Goal: Task Accomplishment & Management: Use online tool/utility

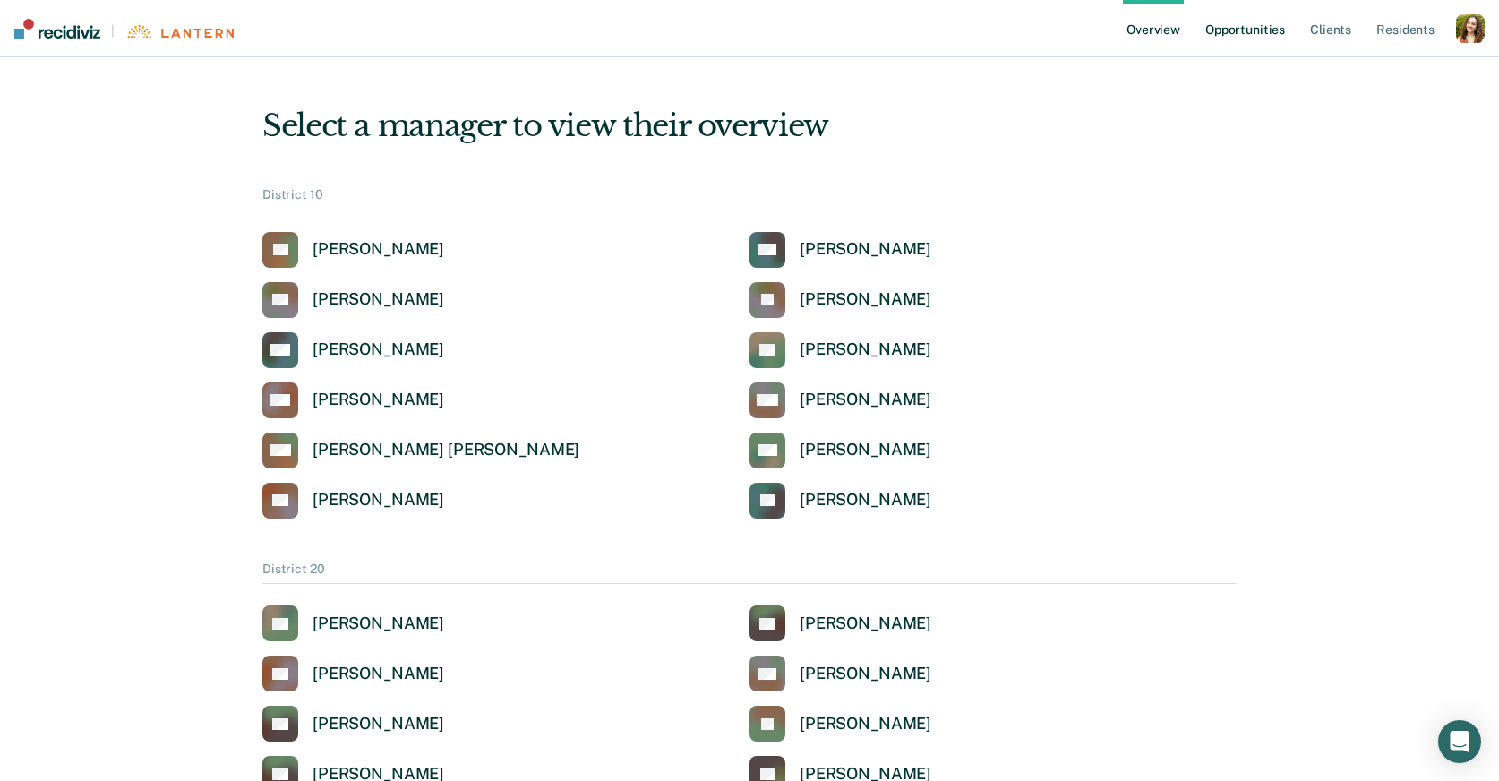
click at [1268, 37] on link "Opportunities" at bounding box center [1245, 28] width 87 height 57
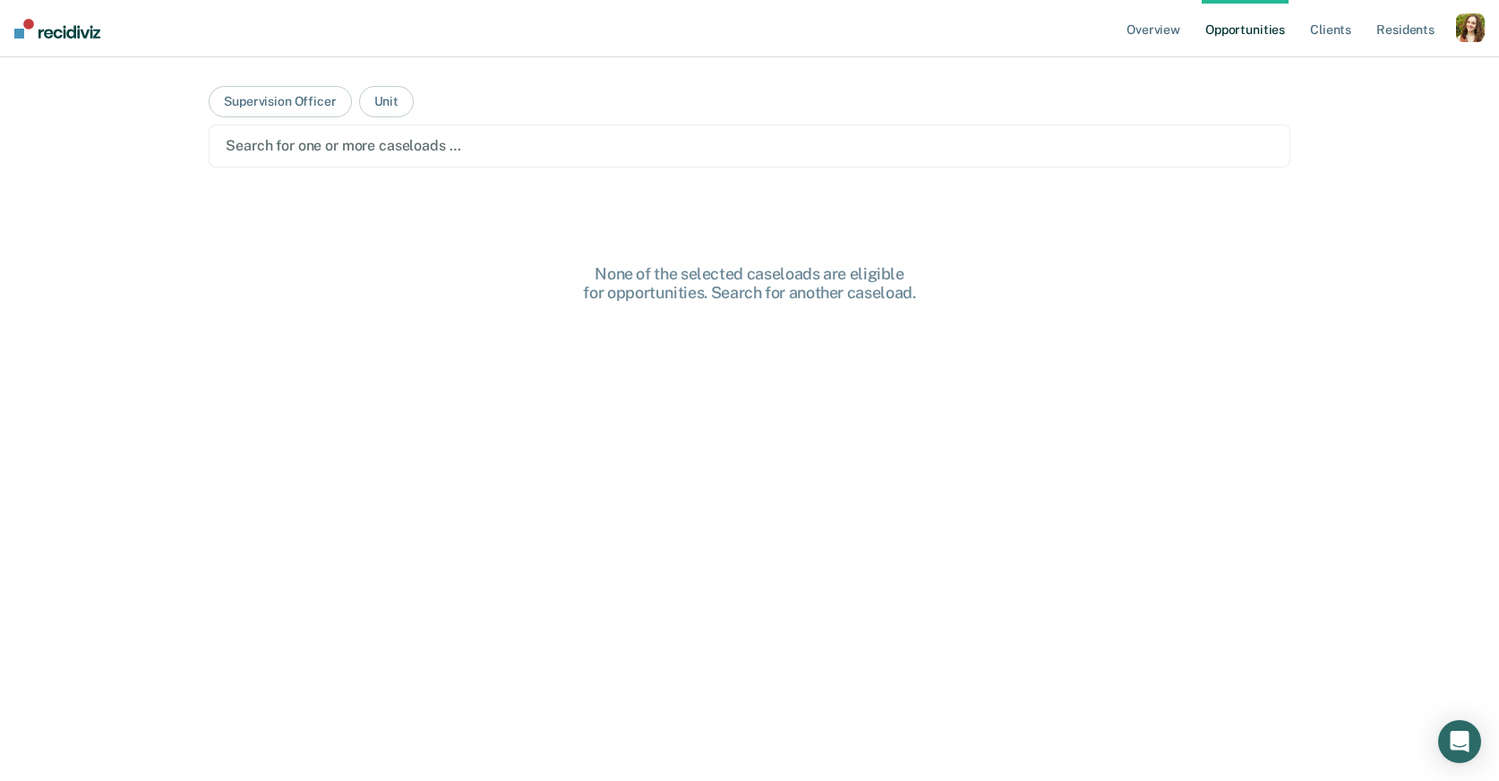
click at [1468, 37] on div "button" at bounding box center [1470, 27] width 29 height 29
click at [1363, 65] on link "Profile" at bounding box center [1398, 72] width 144 height 15
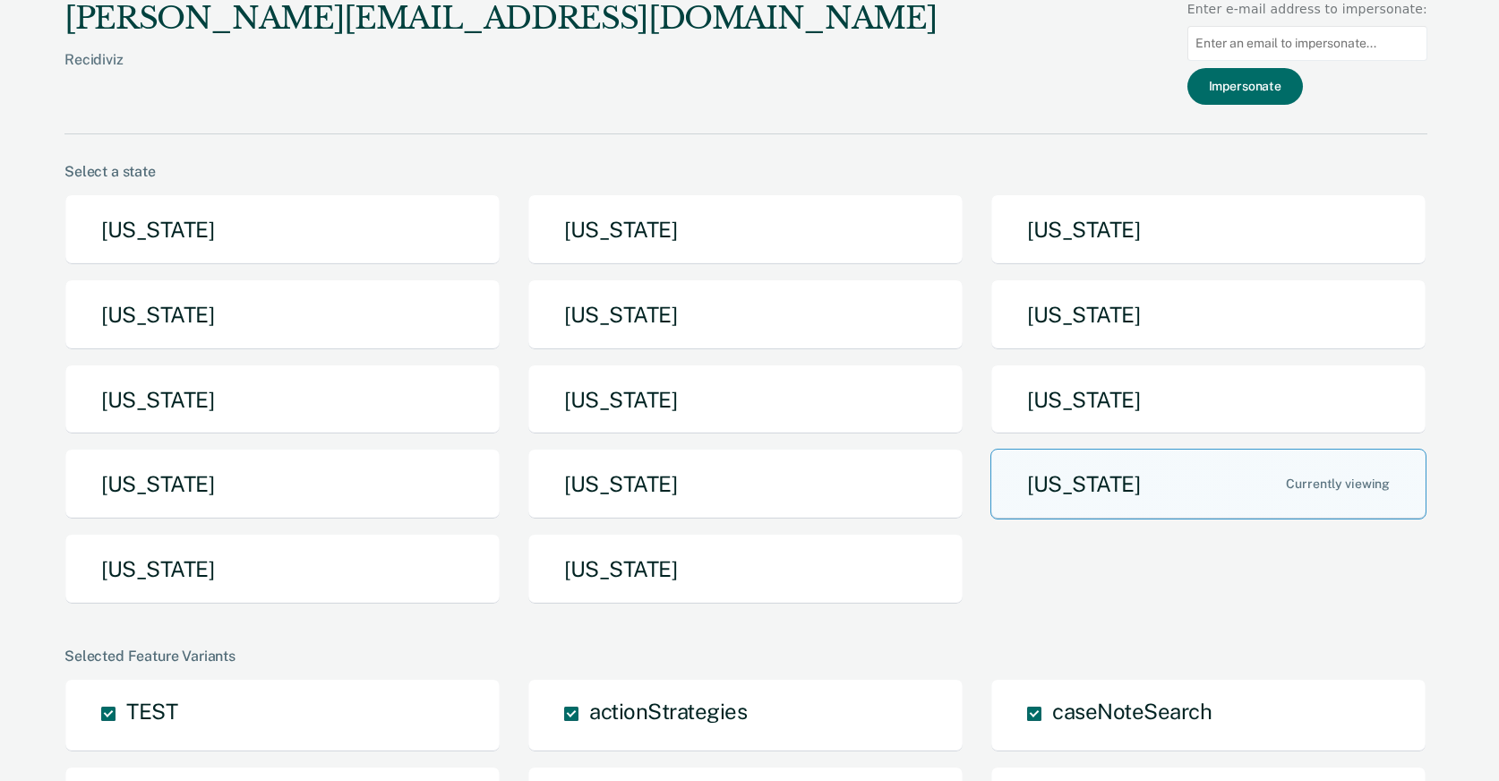
click at [675, 338] on button "[US_STATE]" at bounding box center [745, 314] width 436 height 71
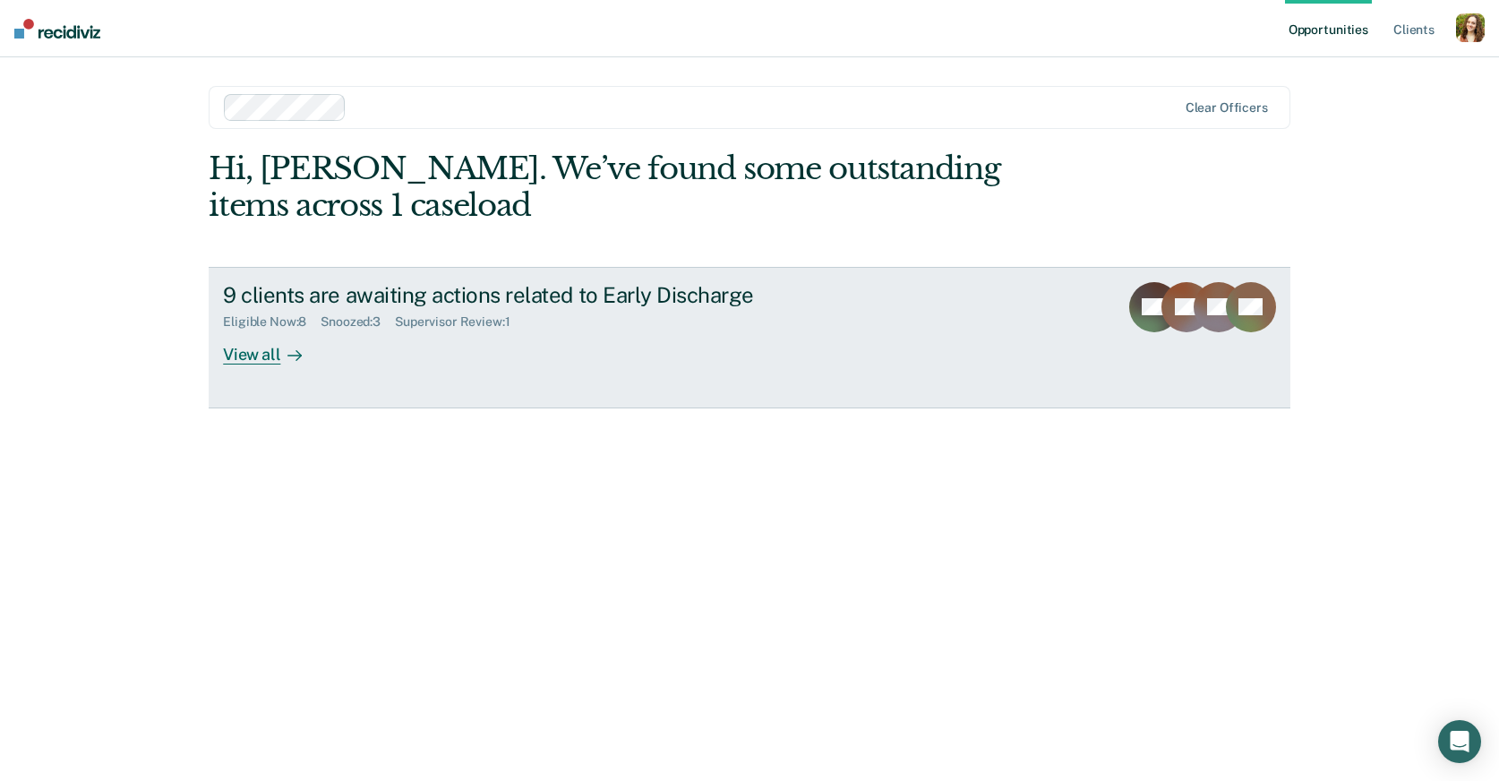
click at [386, 305] on div "9 clients are awaiting actions related to Early Discharge" at bounding box center [537, 295] width 629 height 26
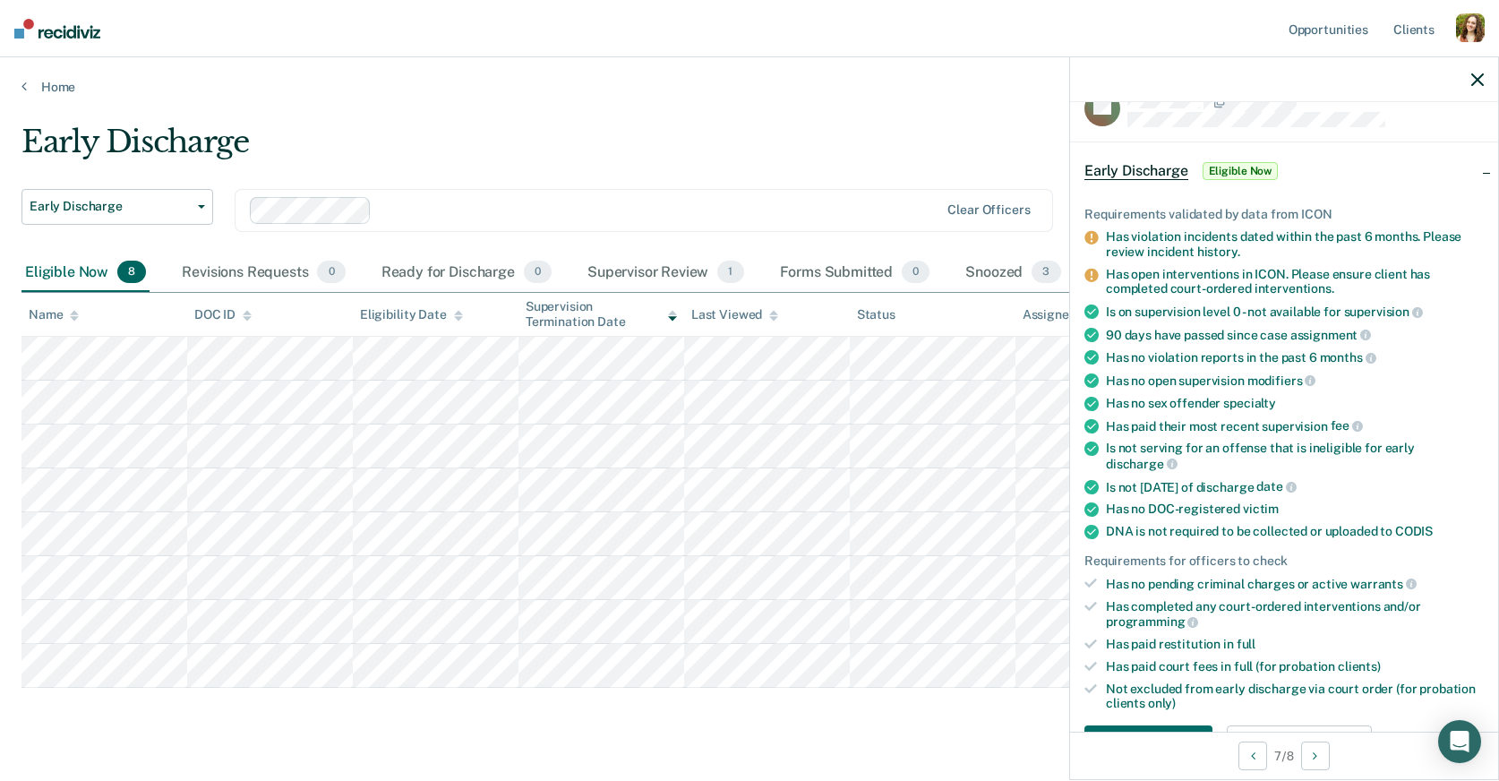
scroll to position [38, 0]
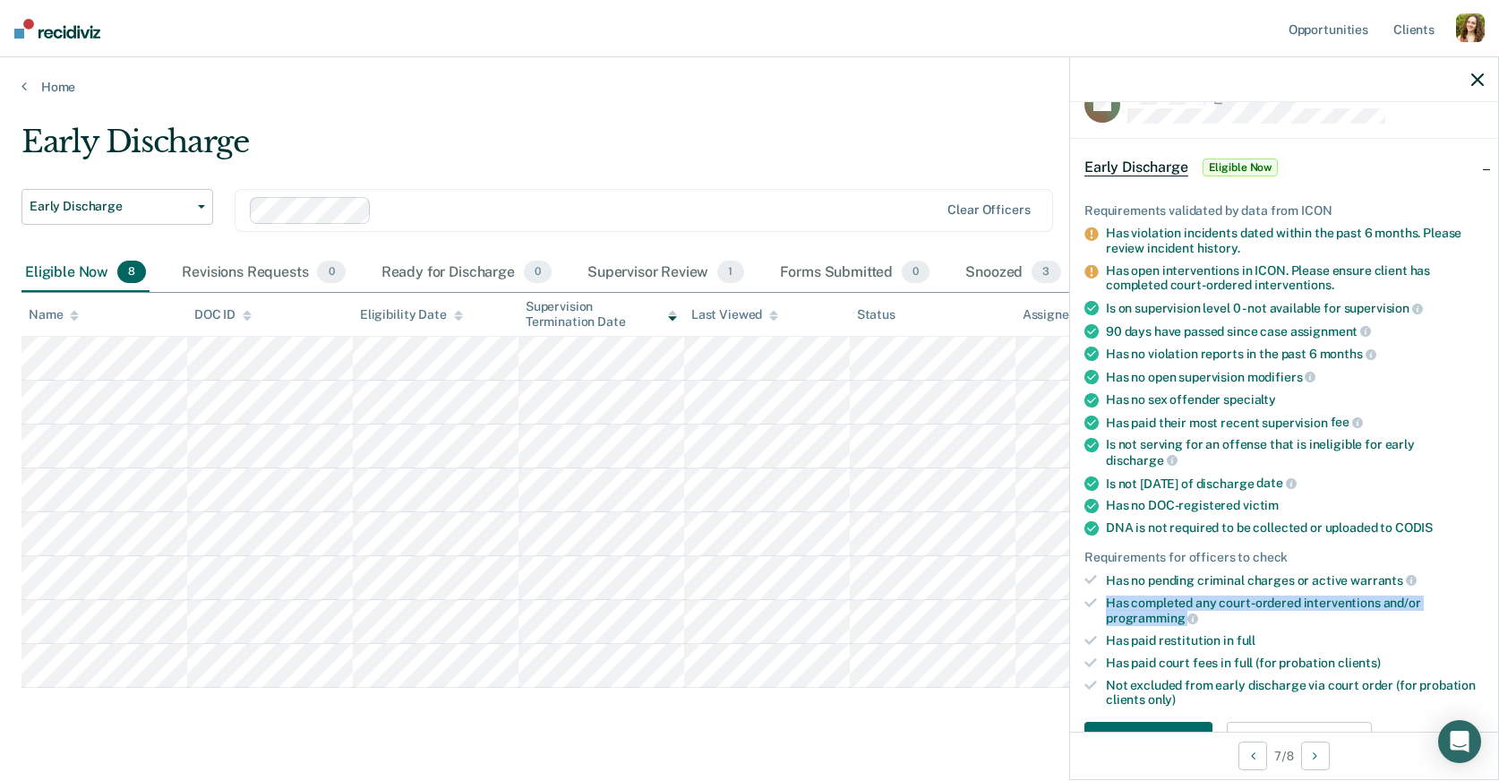
drag, startPoint x: 1213, startPoint y: 595, endPoint x: 1086, endPoint y: 583, distance: 127.8
click at [1086, 595] on li "Has completed any court-ordered interventions and/or programming" at bounding box center [1283, 610] width 399 height 30
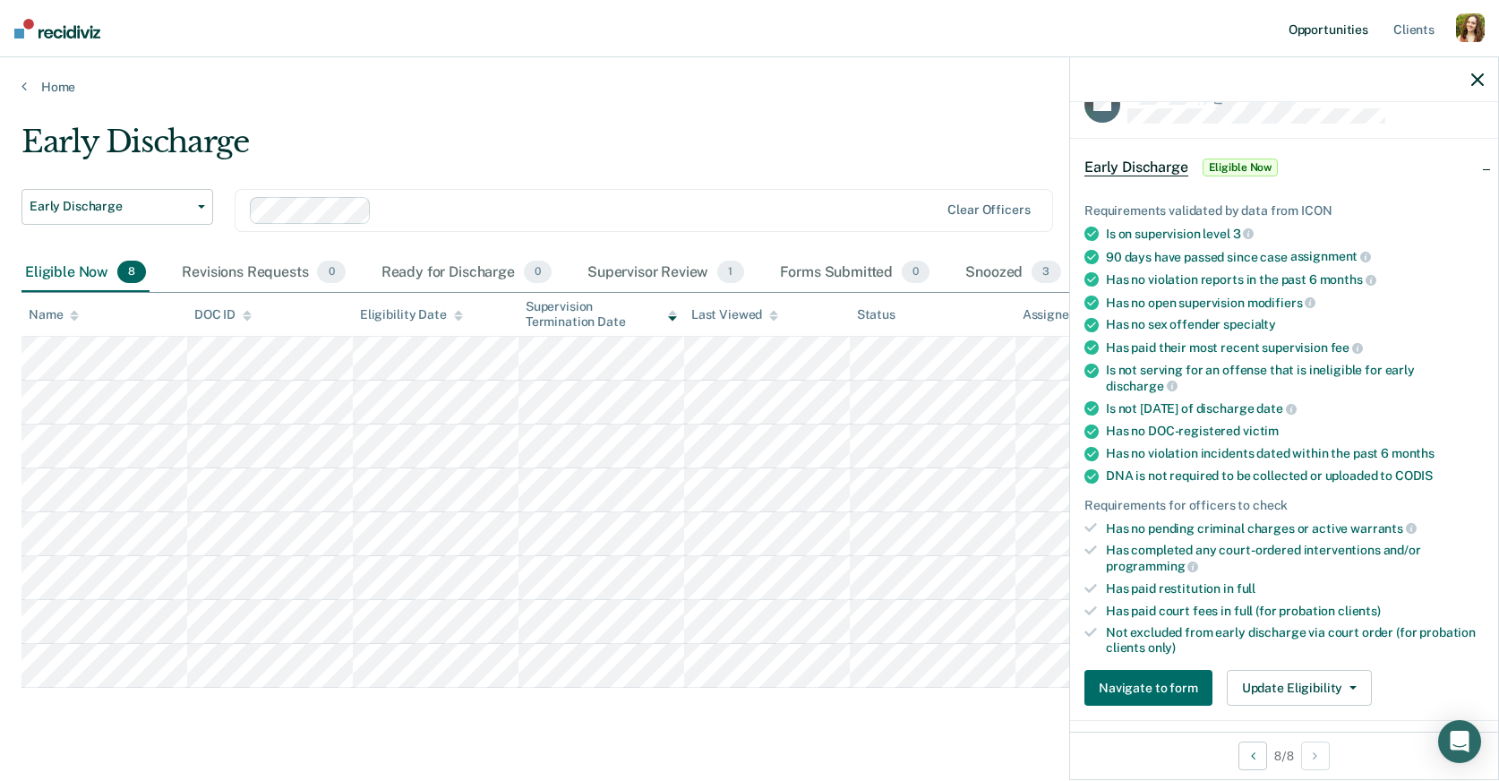
click at [1354, 34] on link "Opportunities" at bounding box center [1328, 28] width 87 height 57
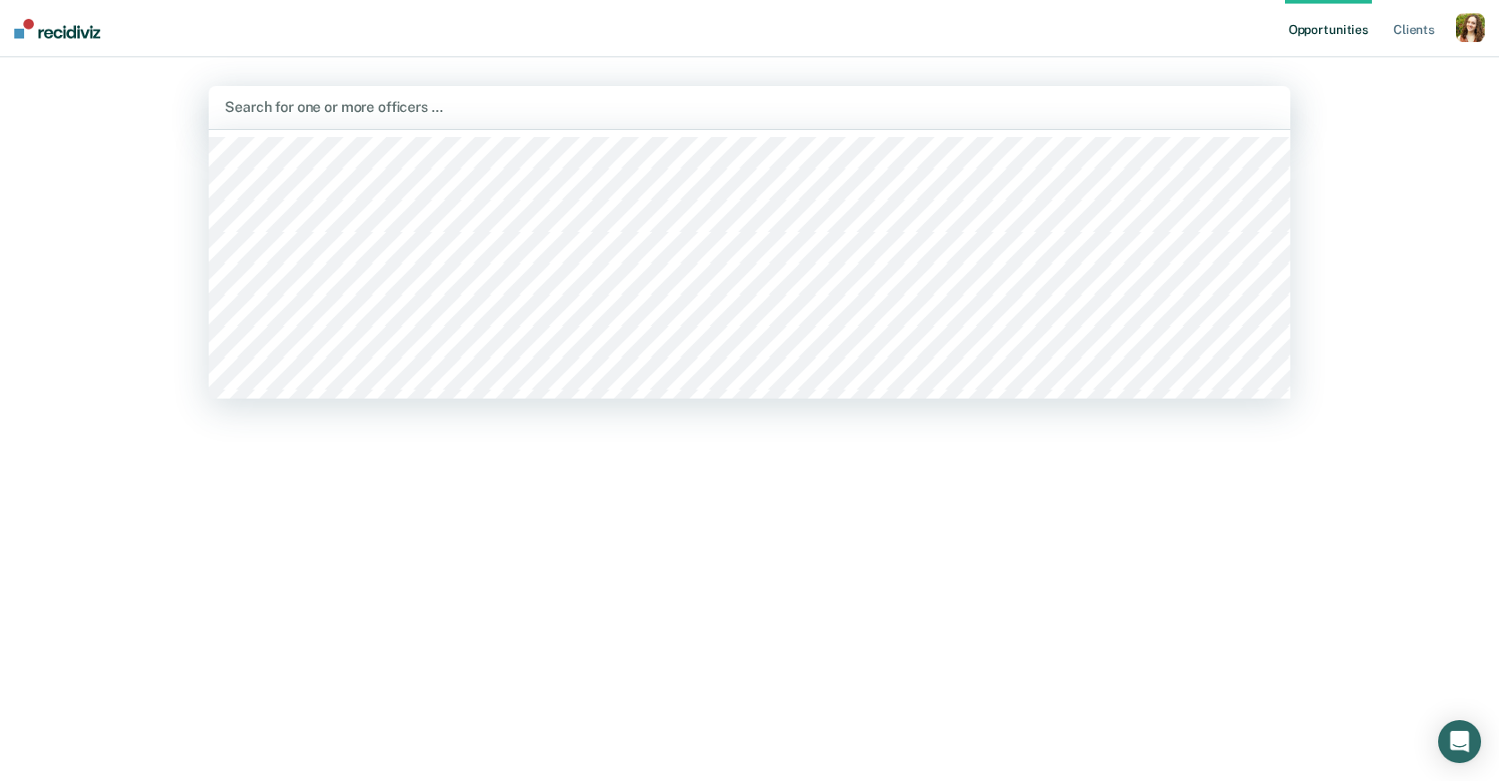
click at [321, 109] on div at bounding box center [749, 107] width 1049 height 21
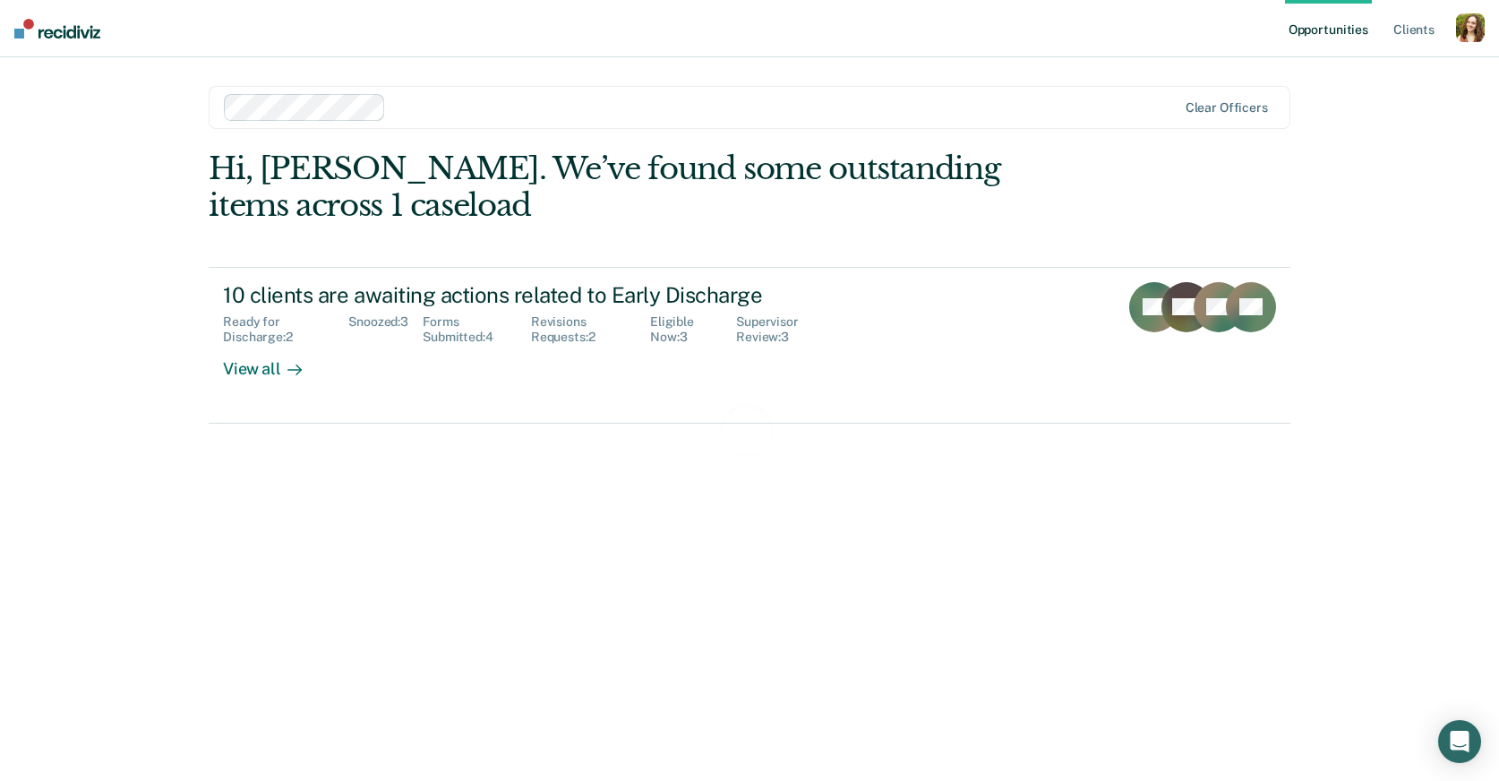
click at [353, 359] on div "Loading data..." at bounding box center [750, 440] width 1082 height 580
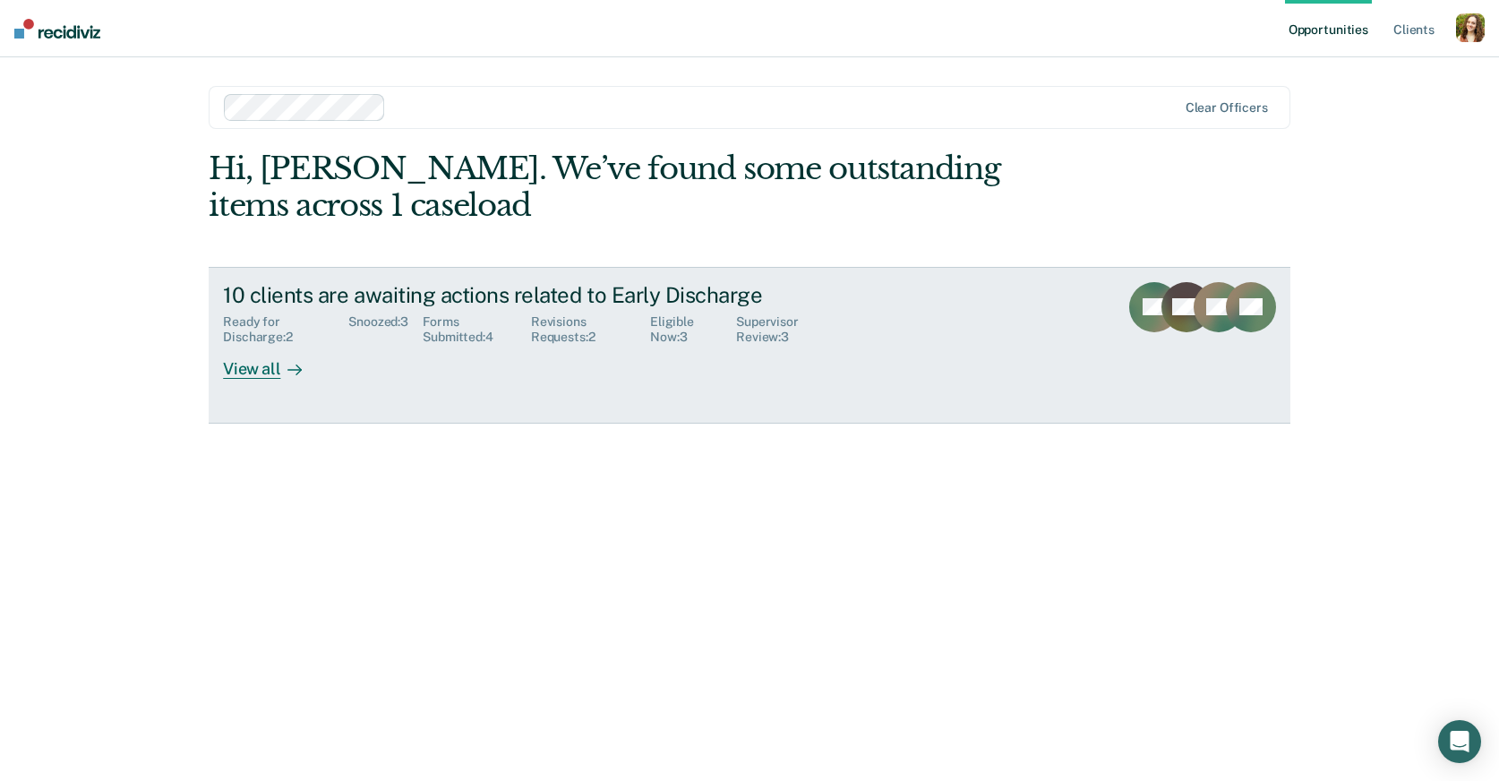
click at [352, 359] on div "10 clients are awaiting actions related to Early Discharge Ready for Discharge …" at bounding box center [559, 331] width 672 height 98
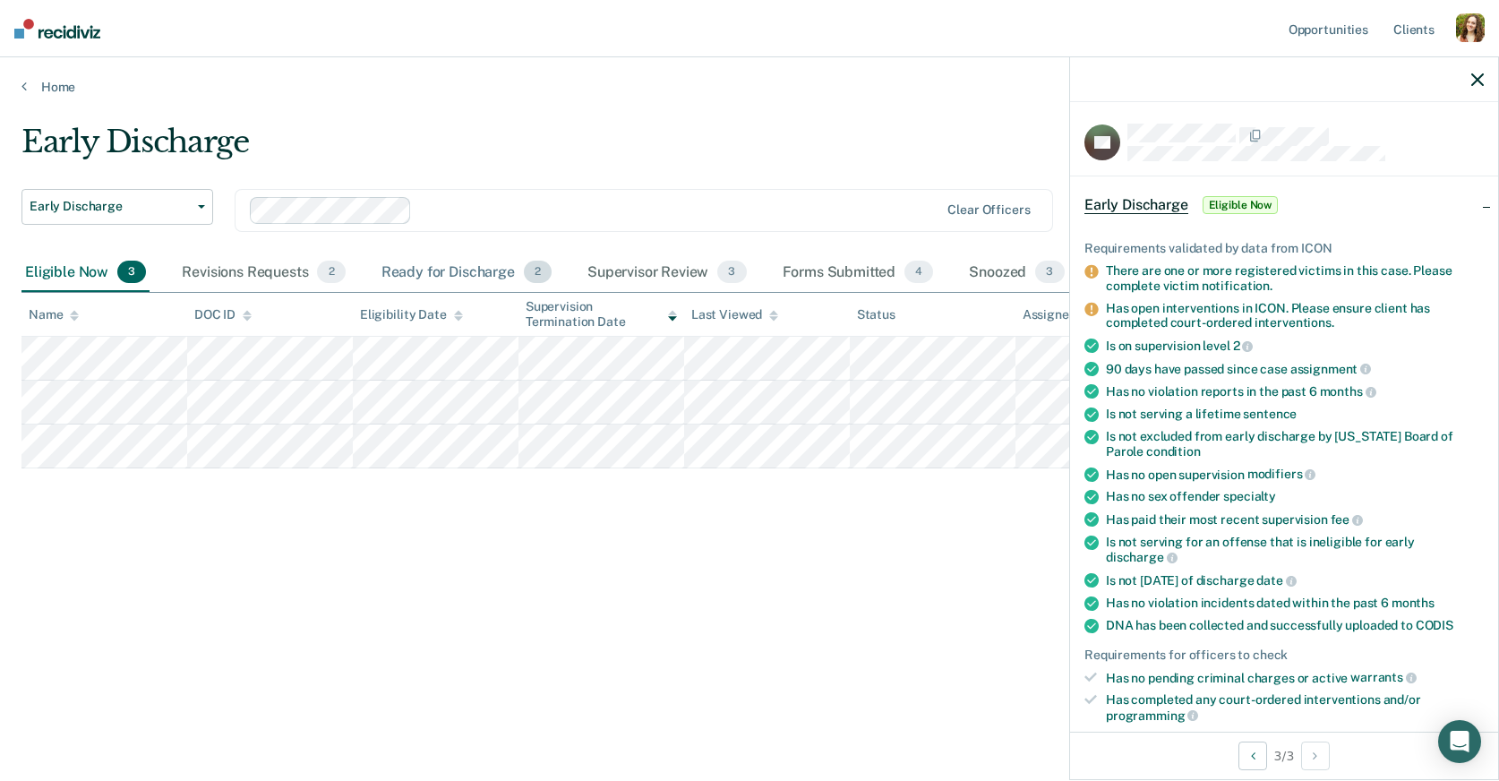
click at [441, 261] on div "Ready for Discharge 2" at bounding box center [466, 272] width 177 height 39
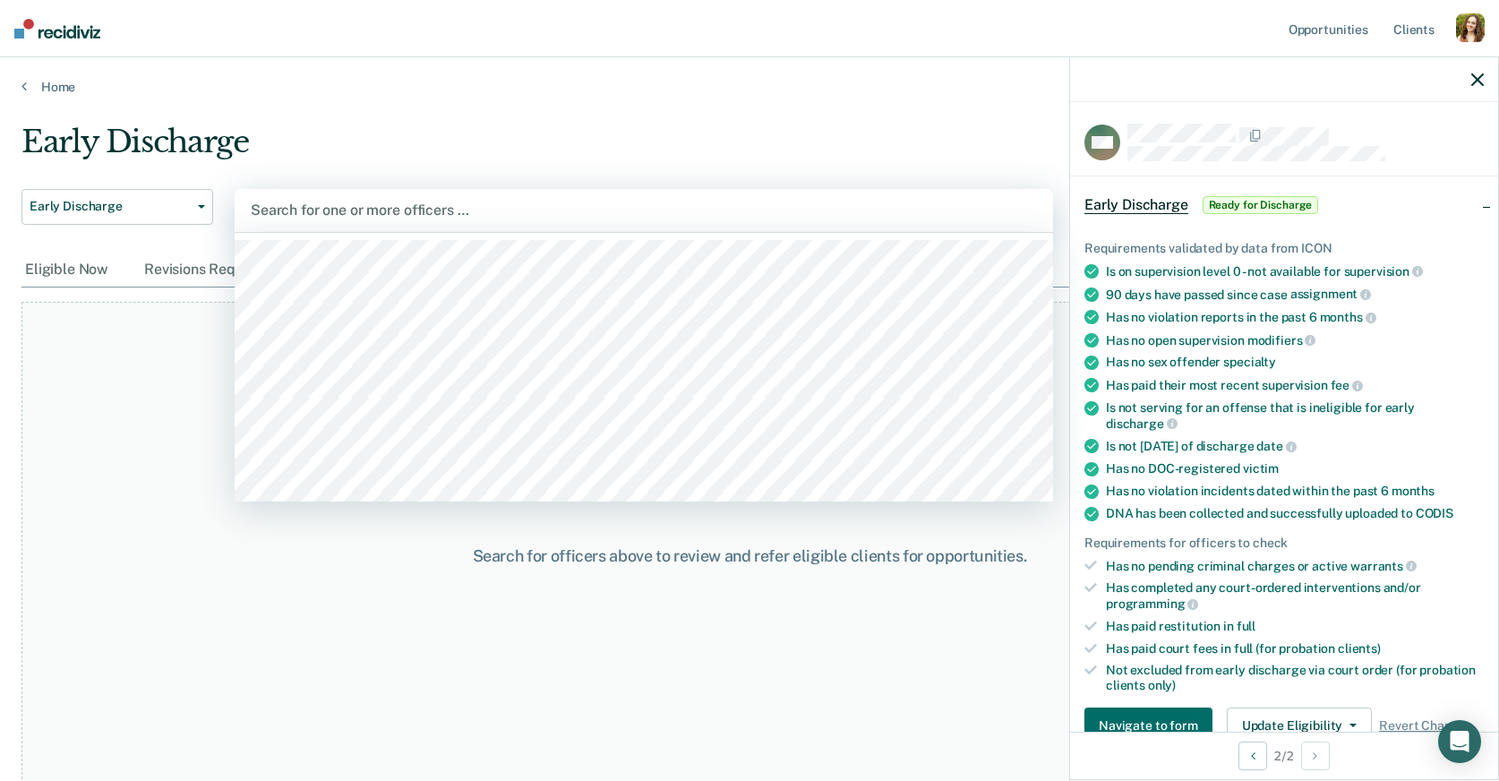
click at [387, 213] on div at bounding box center [644, 210] width 786 height 21
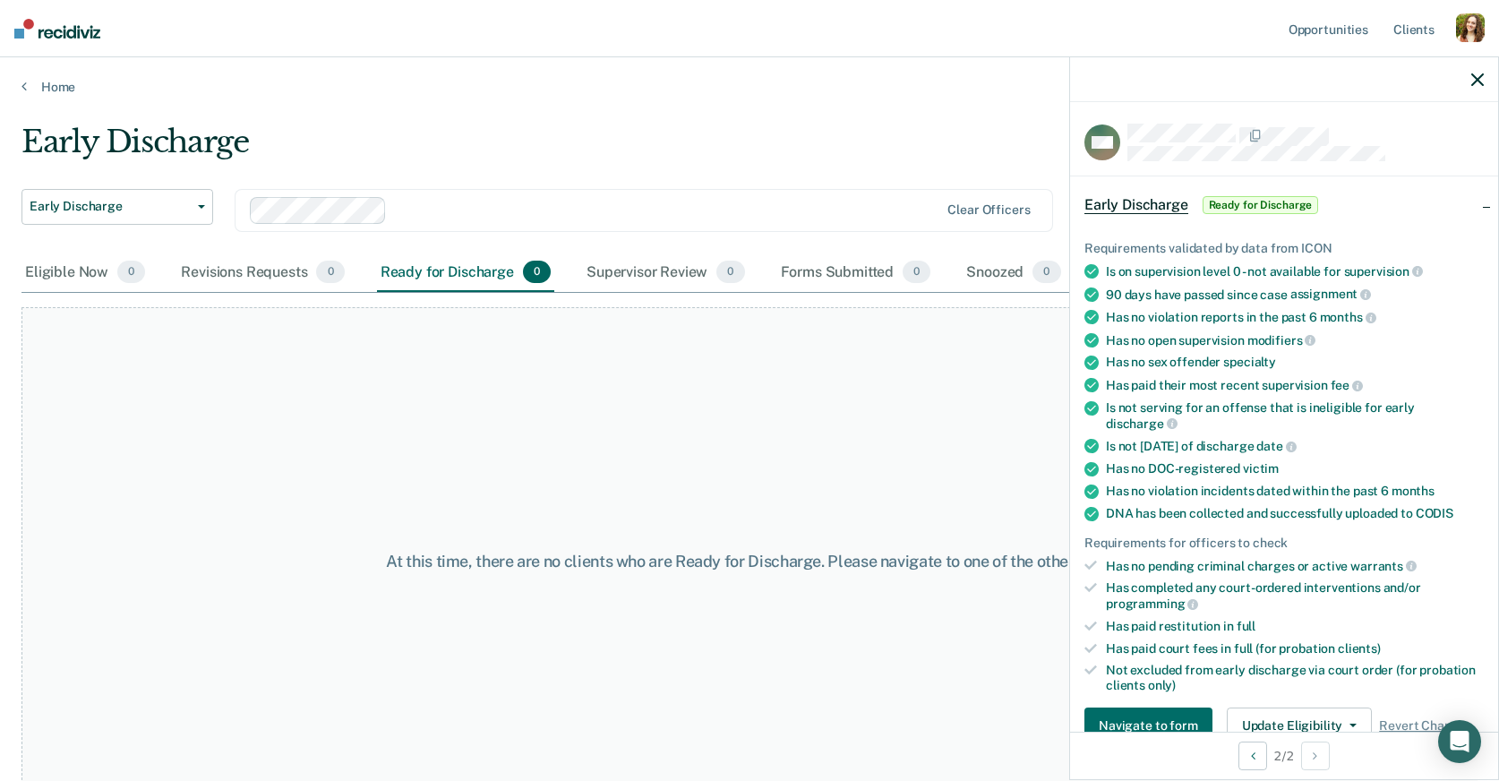
click at [436, 201] on div at bounding box center [666, 210] width 545 height 21
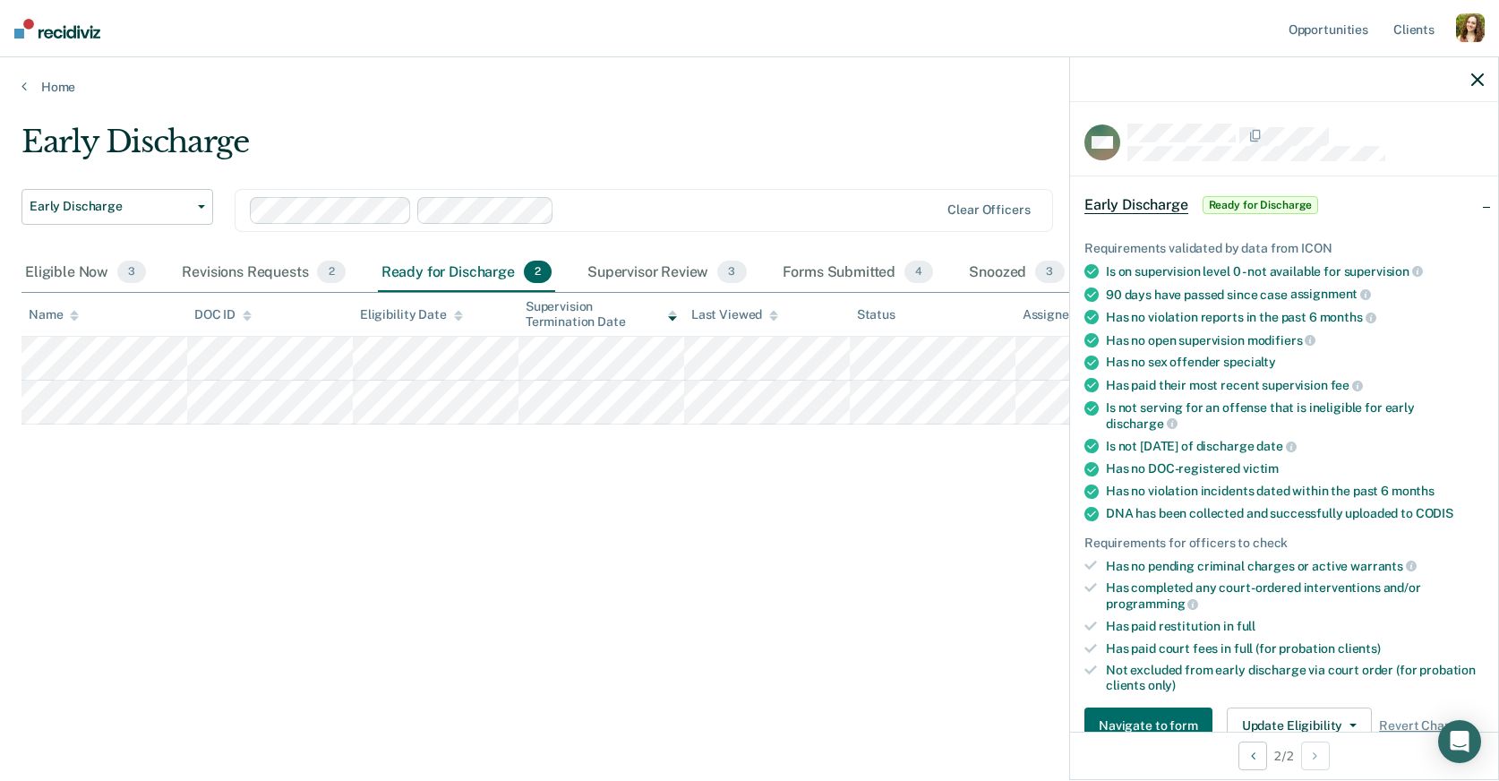
click at [580, 218] on div at bounding box center [750, 210] width 378 height 21
drag, startPoint x: 75, startPoint y: 276, endPoint x: 88, endPoint y: 285, distance: 15.4
click at [75, 276] on div "Eligible Now 84" at bounding box center [88, 272] width 135 height 39
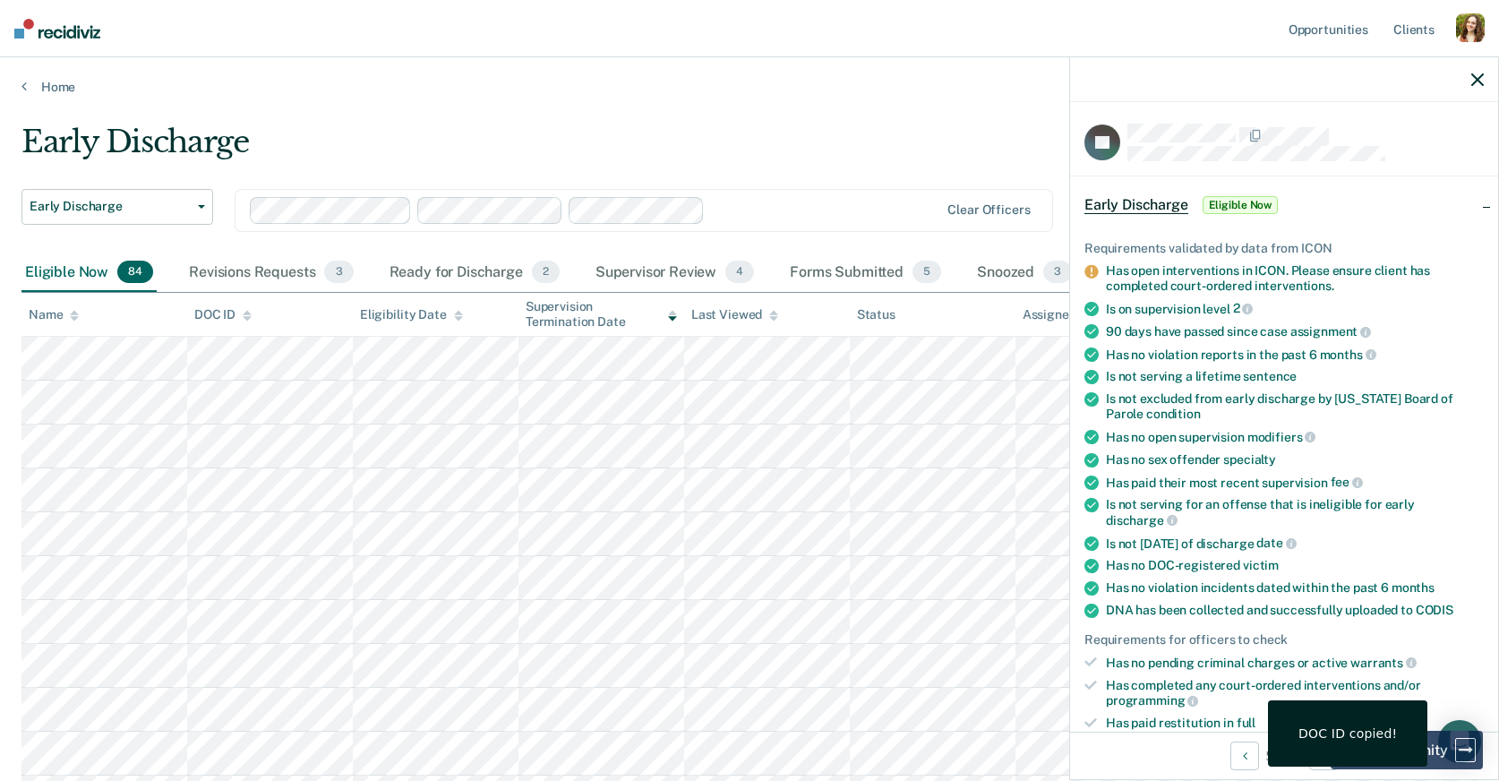
click at [1315, 770] on div "55 / 84" at bounding box center [1284, 755] width 428 height 47
click at [1323, 767] on button "Next Opportunity" at bounding box center [1323, 755] width 29 height 29
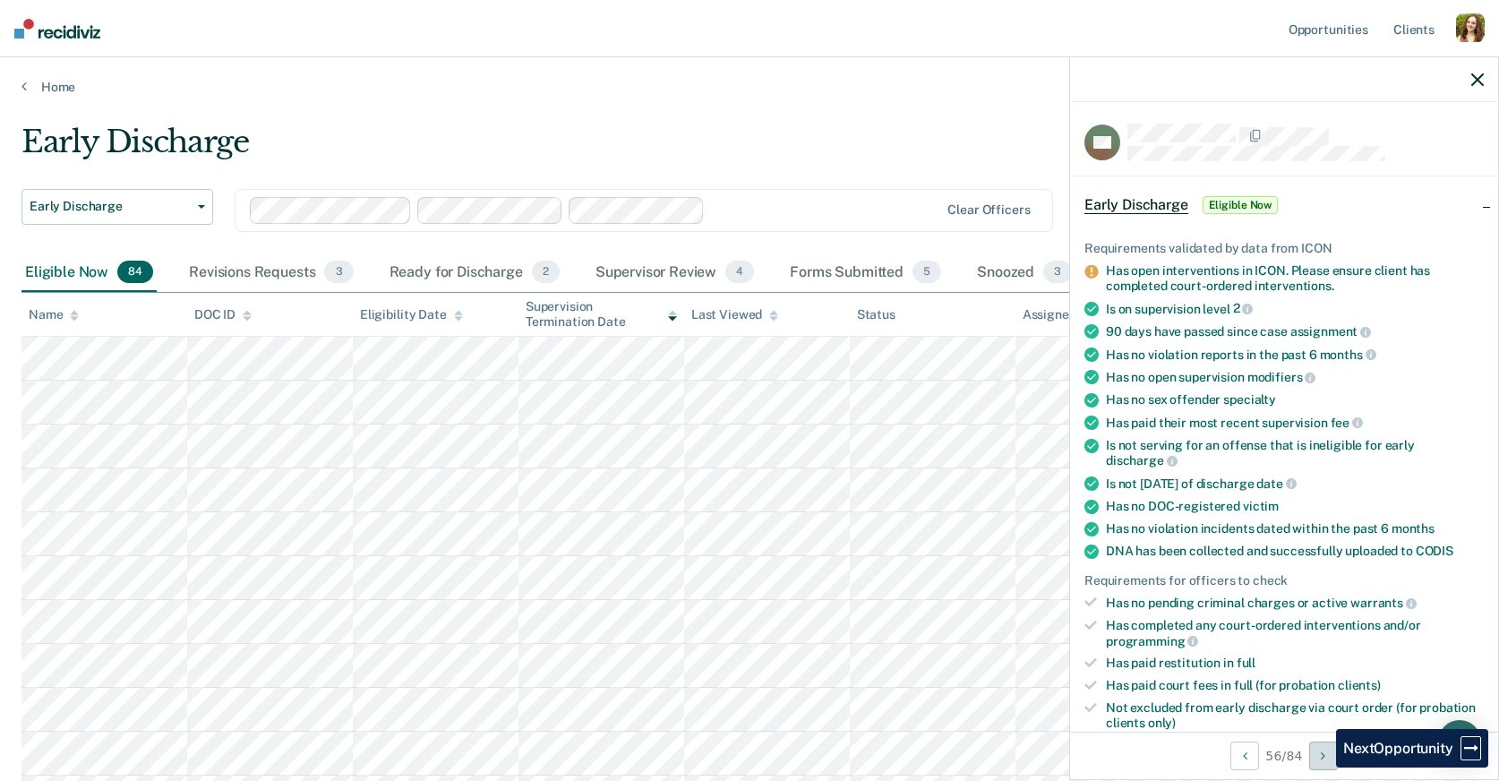
click at [1323, 767] on button "Next Opportunity" at bounding box center [1323, 755] width 29 height 29
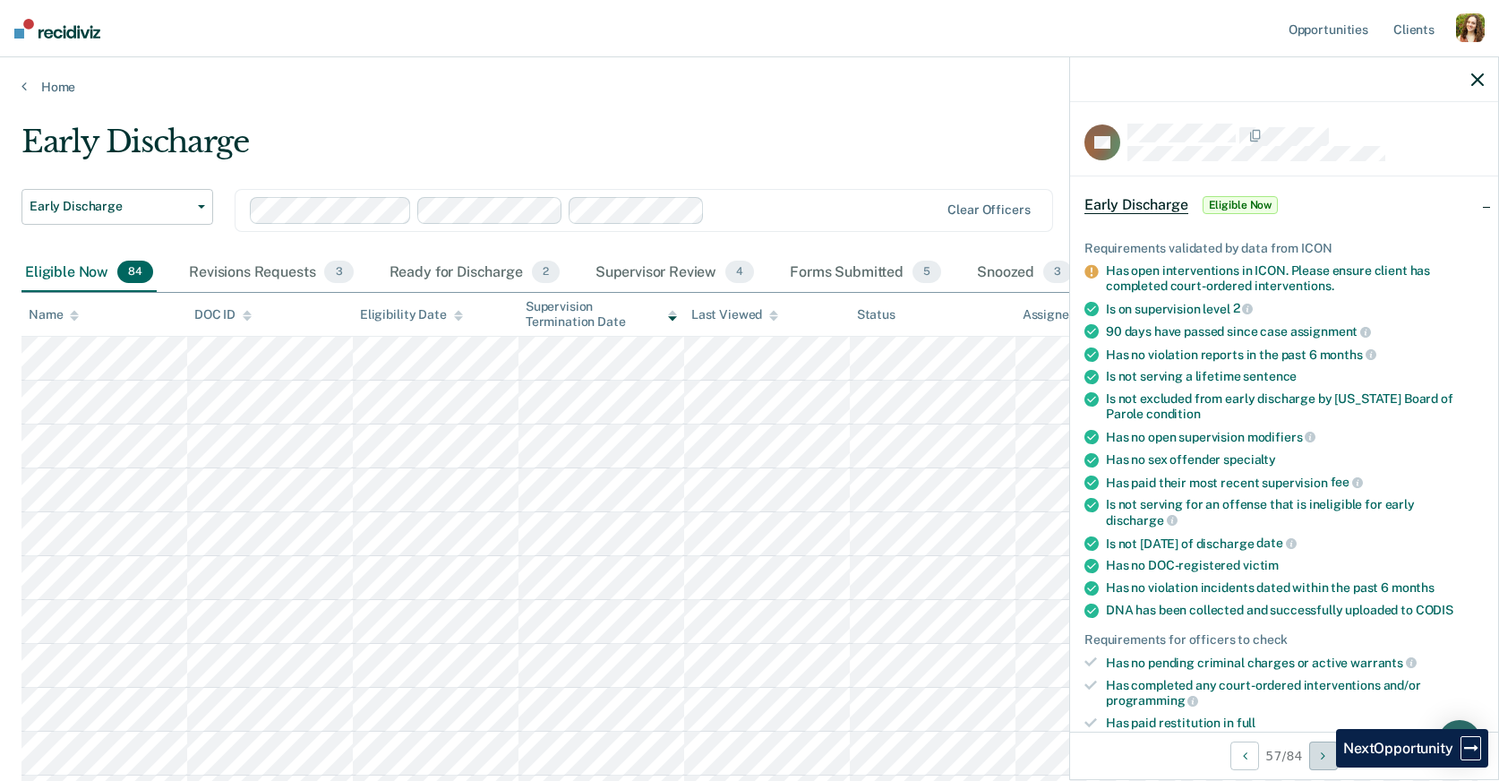
click at [1323, 767] on button "Next Opportunity" at bounding box center [1323, 755] width 29 height 29
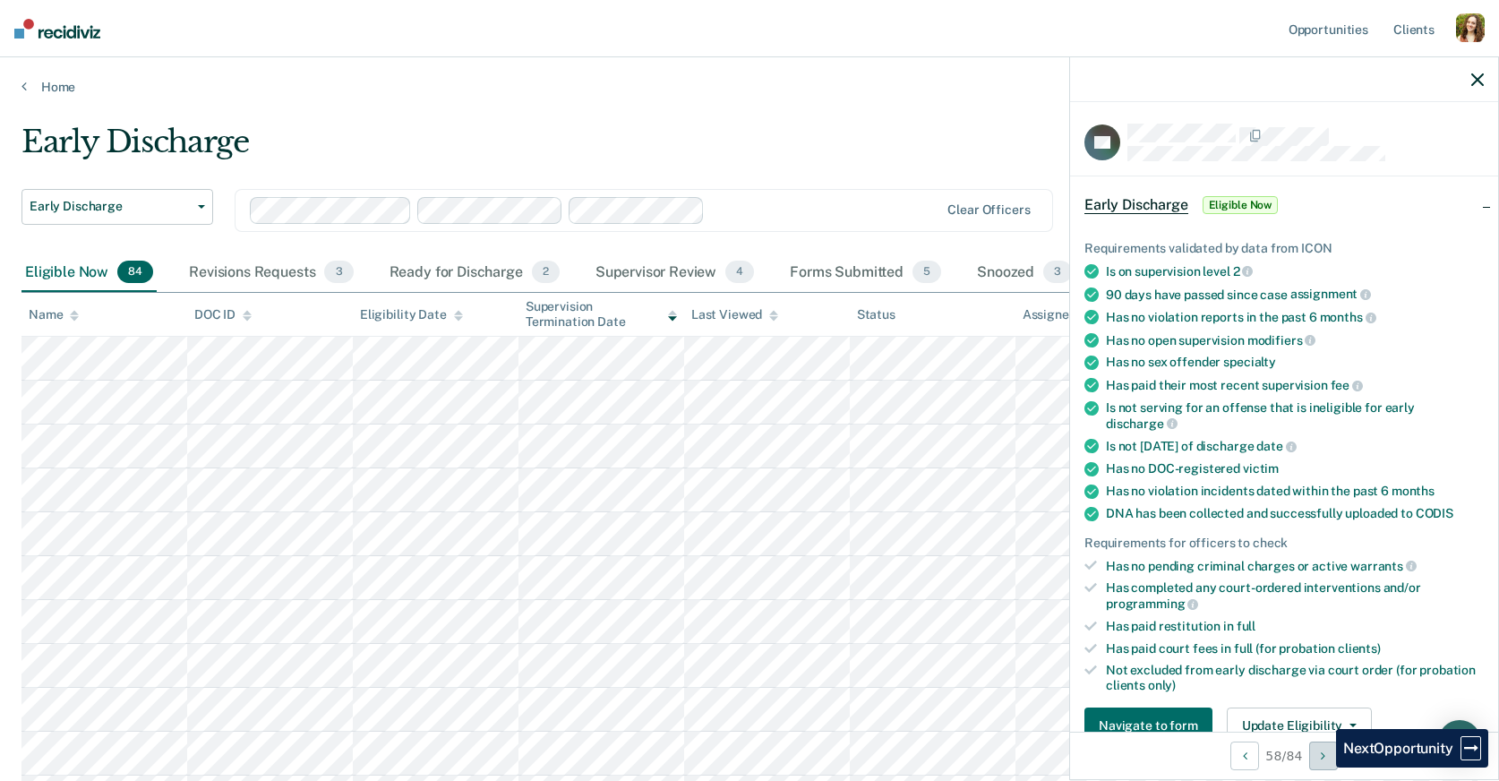
click at [1323, 767] on button "Next Opportunity" at bounding box center [1323, 755] width 29 height 29
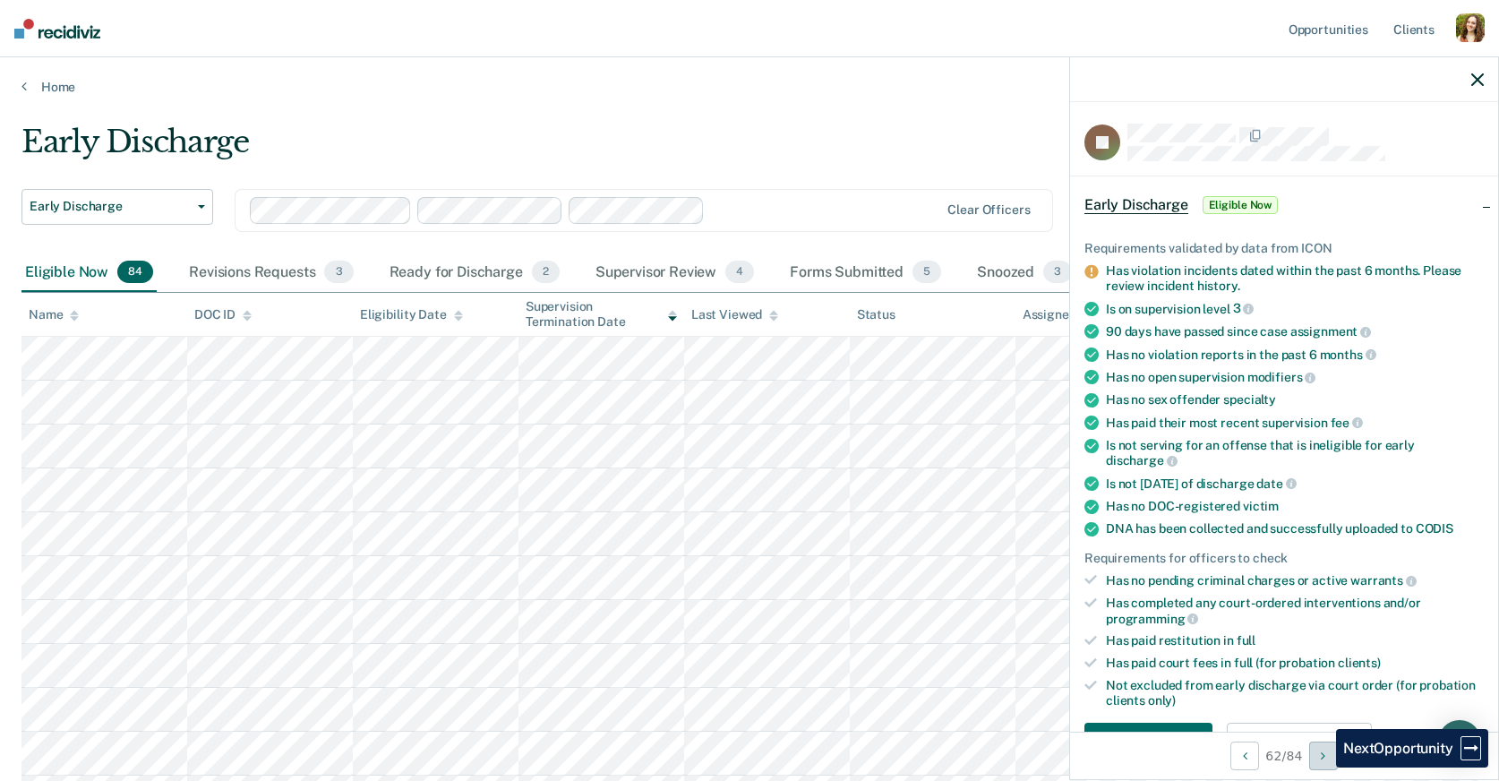
click at [1323, 767] on button "Next Opportunity" at bounding box center [1323, 755] width 29 height 29
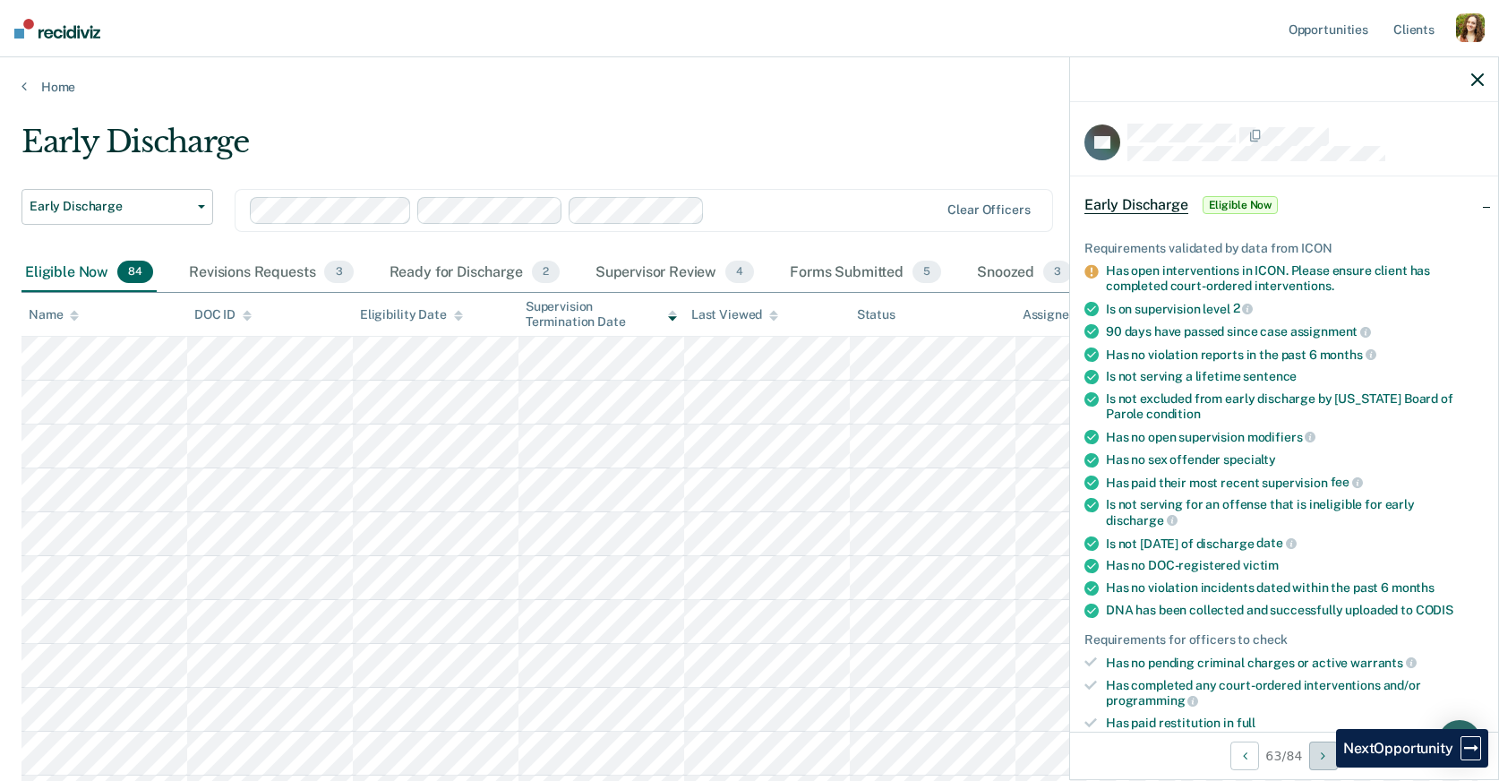
click at [1323, 767] on button "Next Opportunity" at bounding box center [1323, 755] width 29 height 29
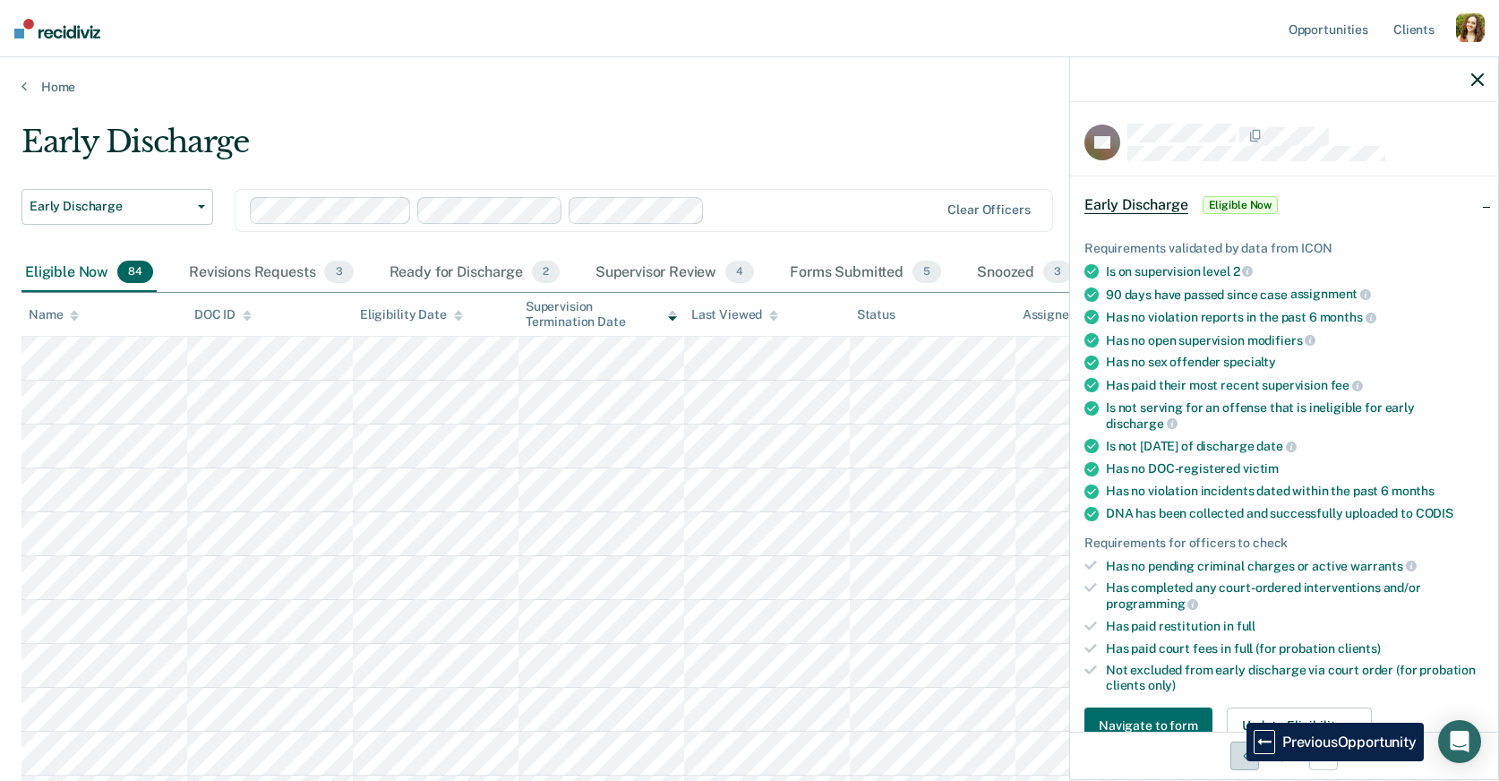
click at [1233, 761] on button "Previous Opportunity" at bounding box center [1244, 755] width 29 height 29
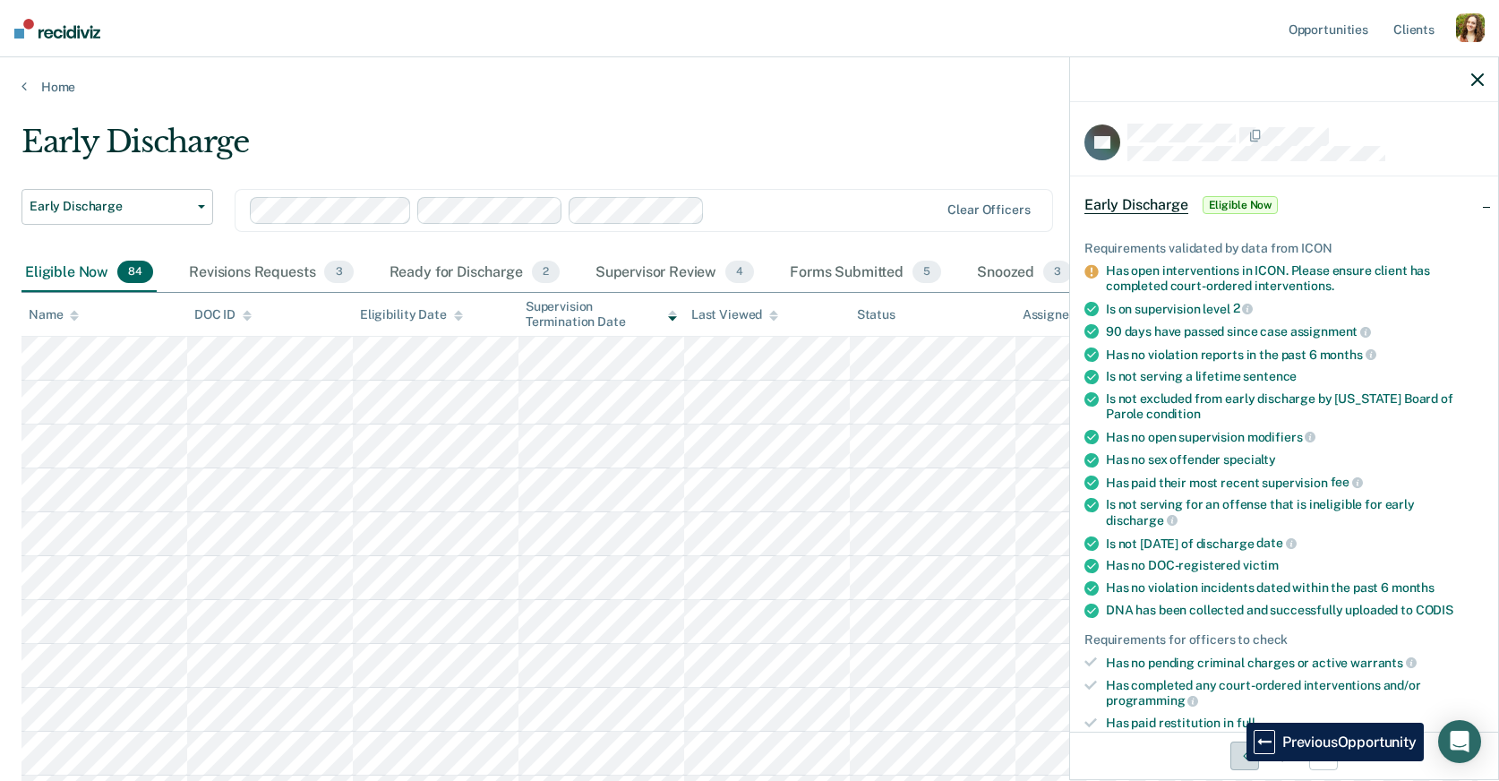
click at [1233, 761] on button "Previous Opportunity" at bounding box center [1244, 755] width 29 height 29
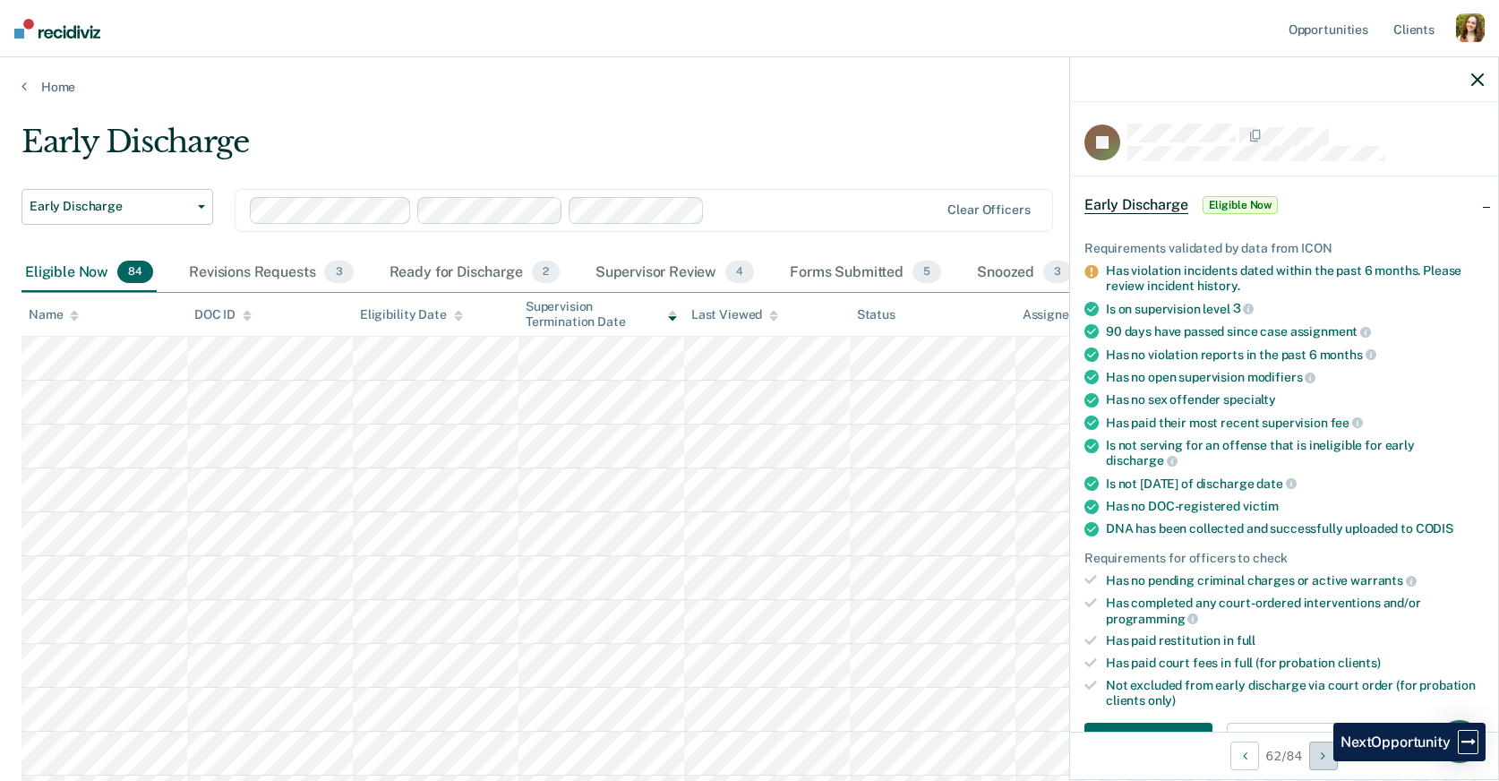
click at [1320, 761] on button "Next Opportunity" at bounding box center [1323, 755] width 29 height 29
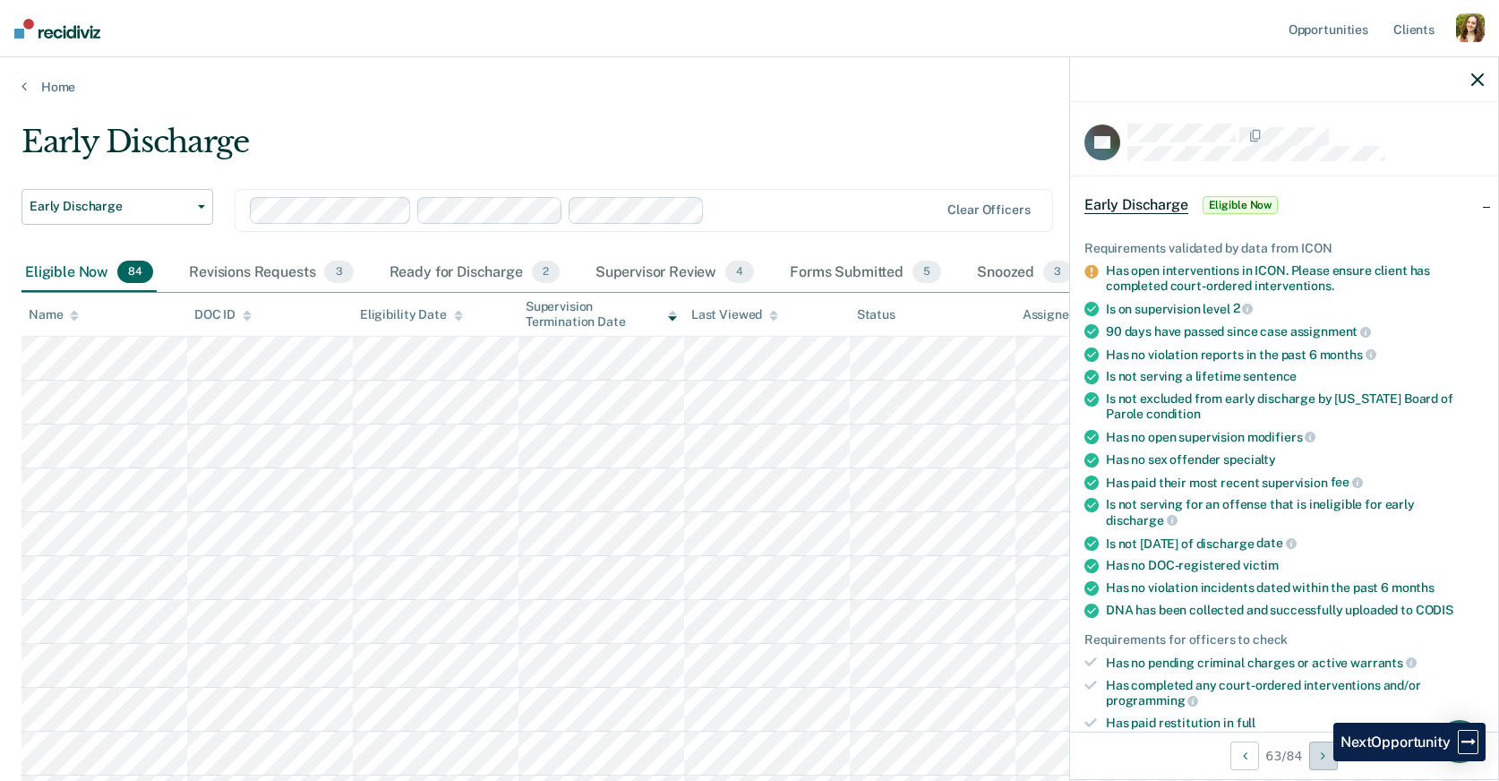
click at [1320, 761] on button "Next Opportunity" at bounding box center [1323, 755] width 29 height 29
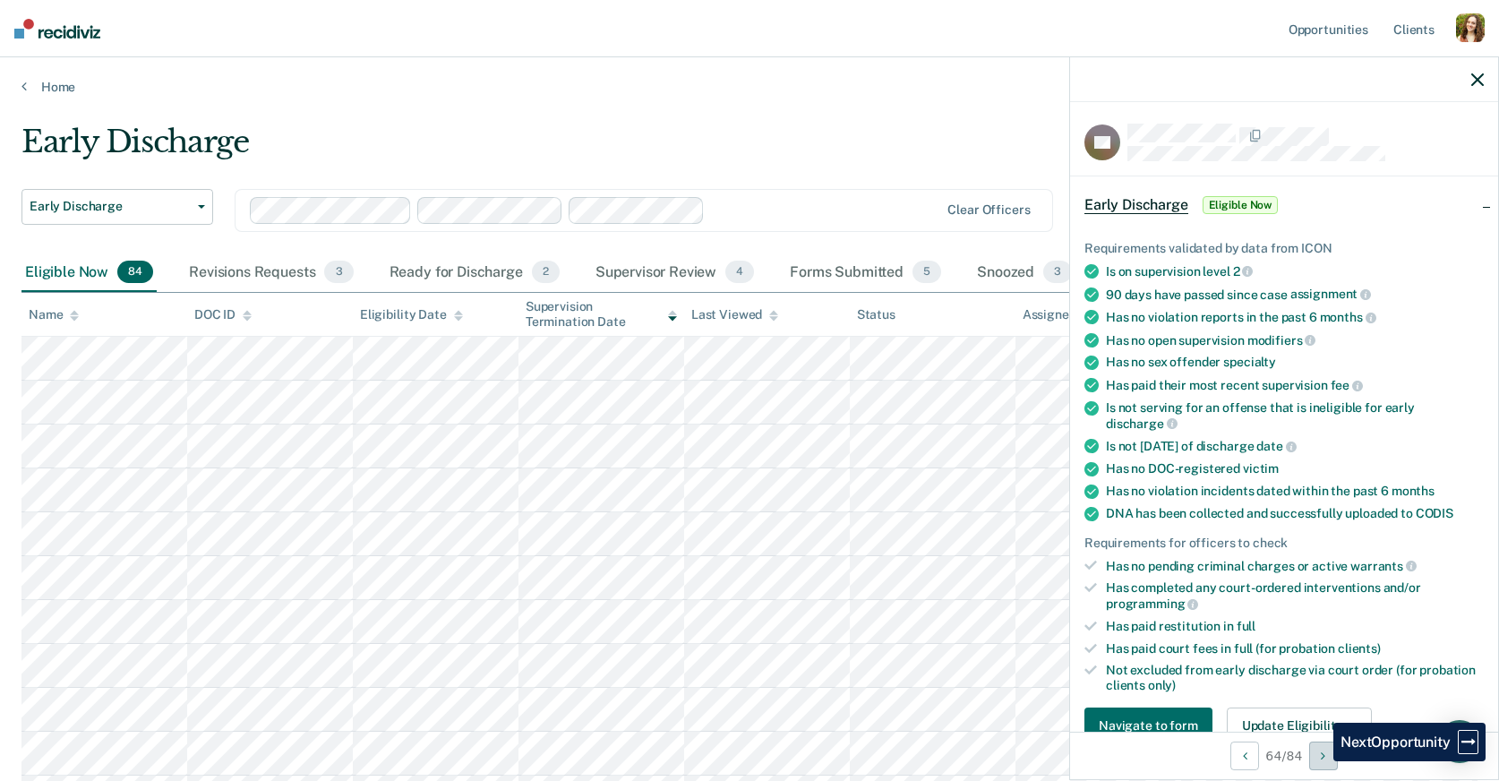
click at [1320, 761] on button "Next Opportunity" at bounding box center [1323, 755] width 29 height 29
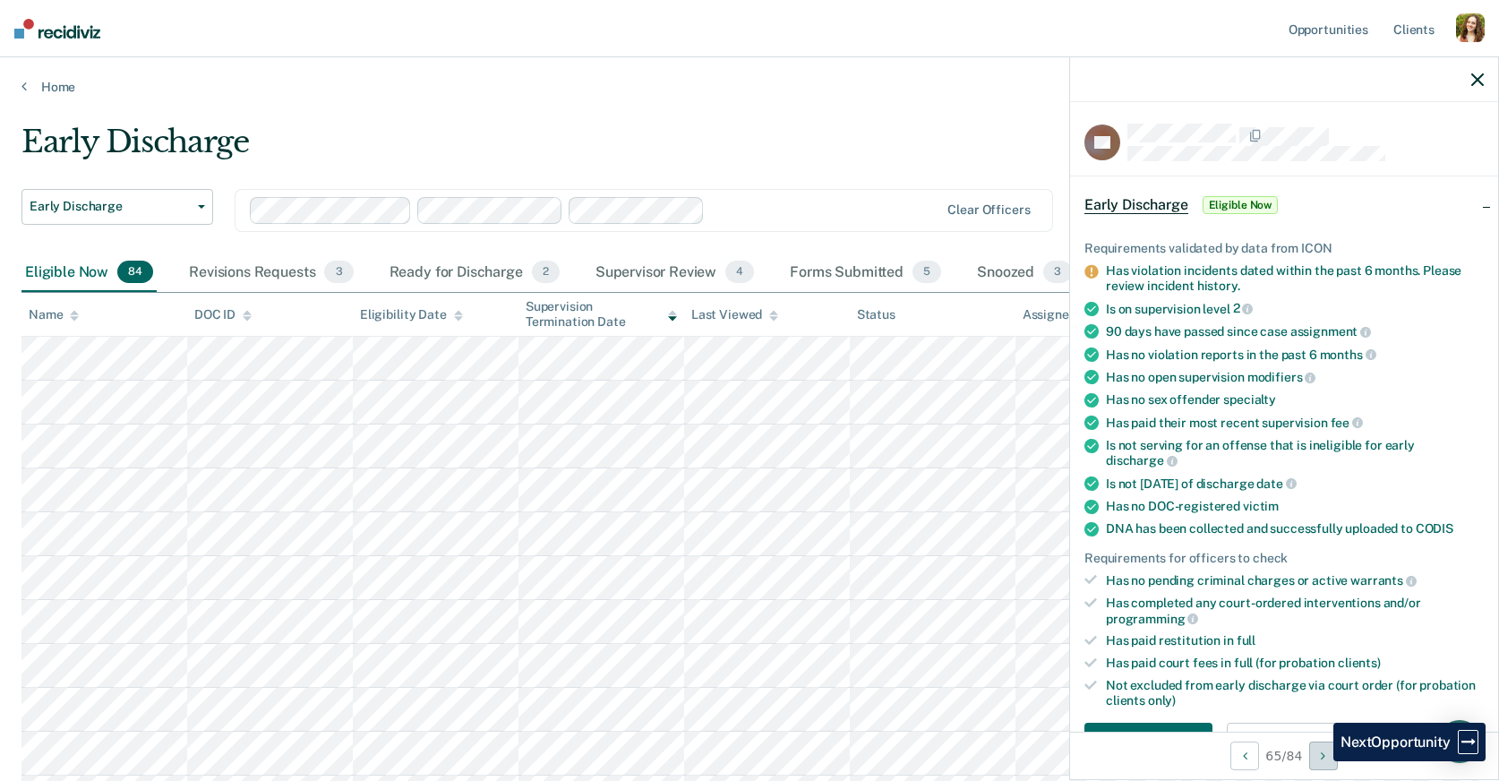
click at [1320, 761] on button "Next Opportunity" at bounding box center [1323, 755] width 29 height 29
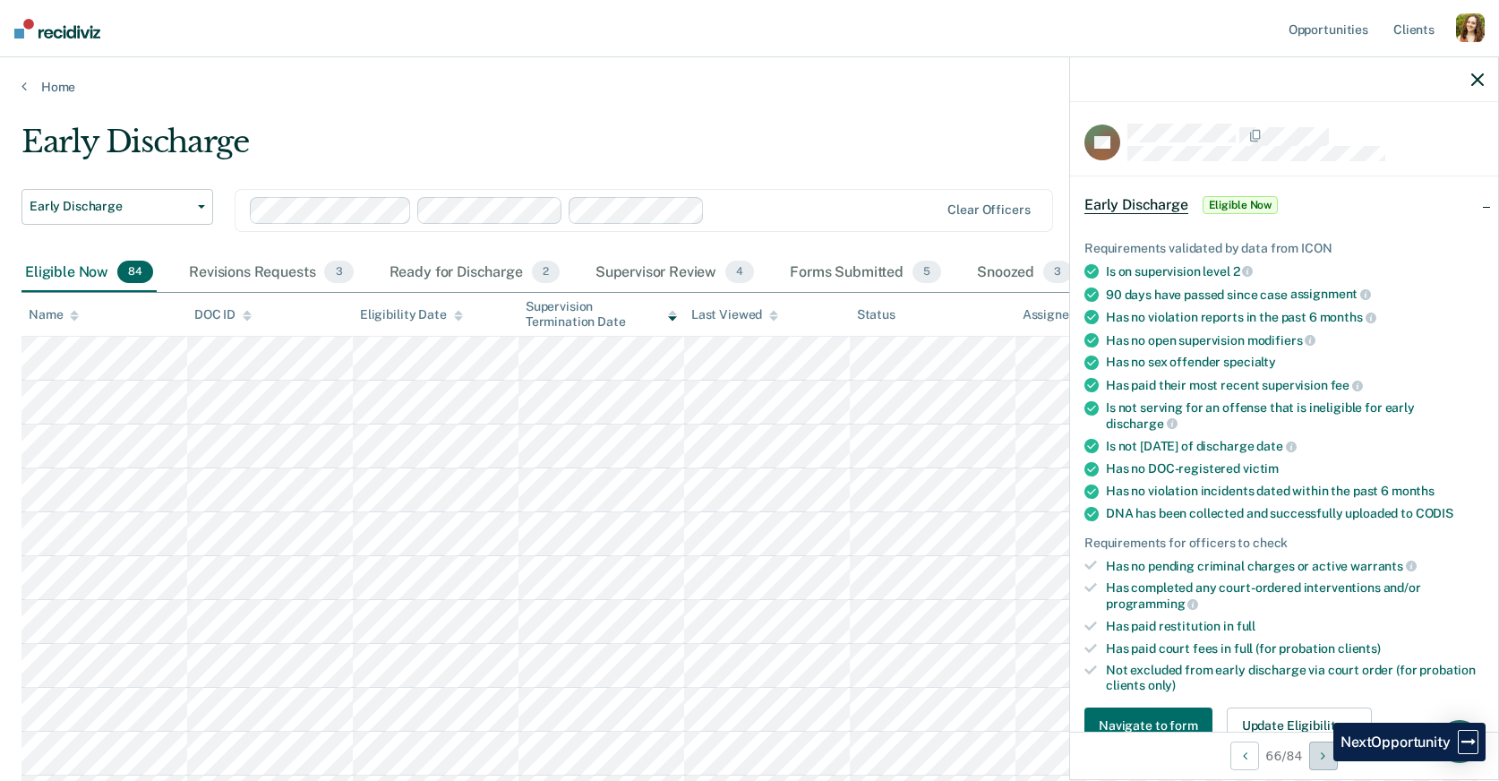
click at [1320, 761] on button "Next Opportunity" at bounding box center [1323, 755] width 29 height 29
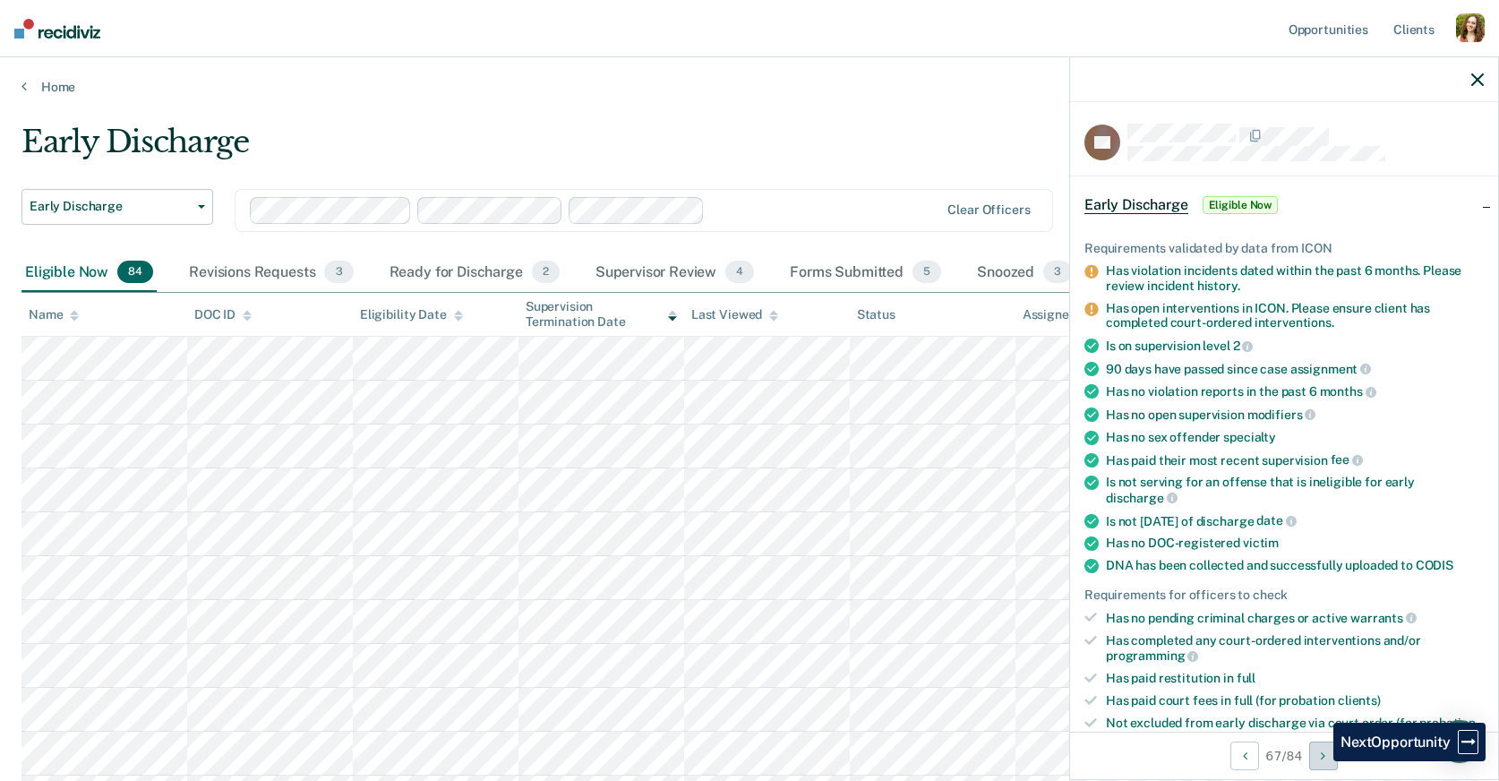
click at [1320, 761] on button "Next Opportunity" at bounding box center [1323, 755] width 29 height 29
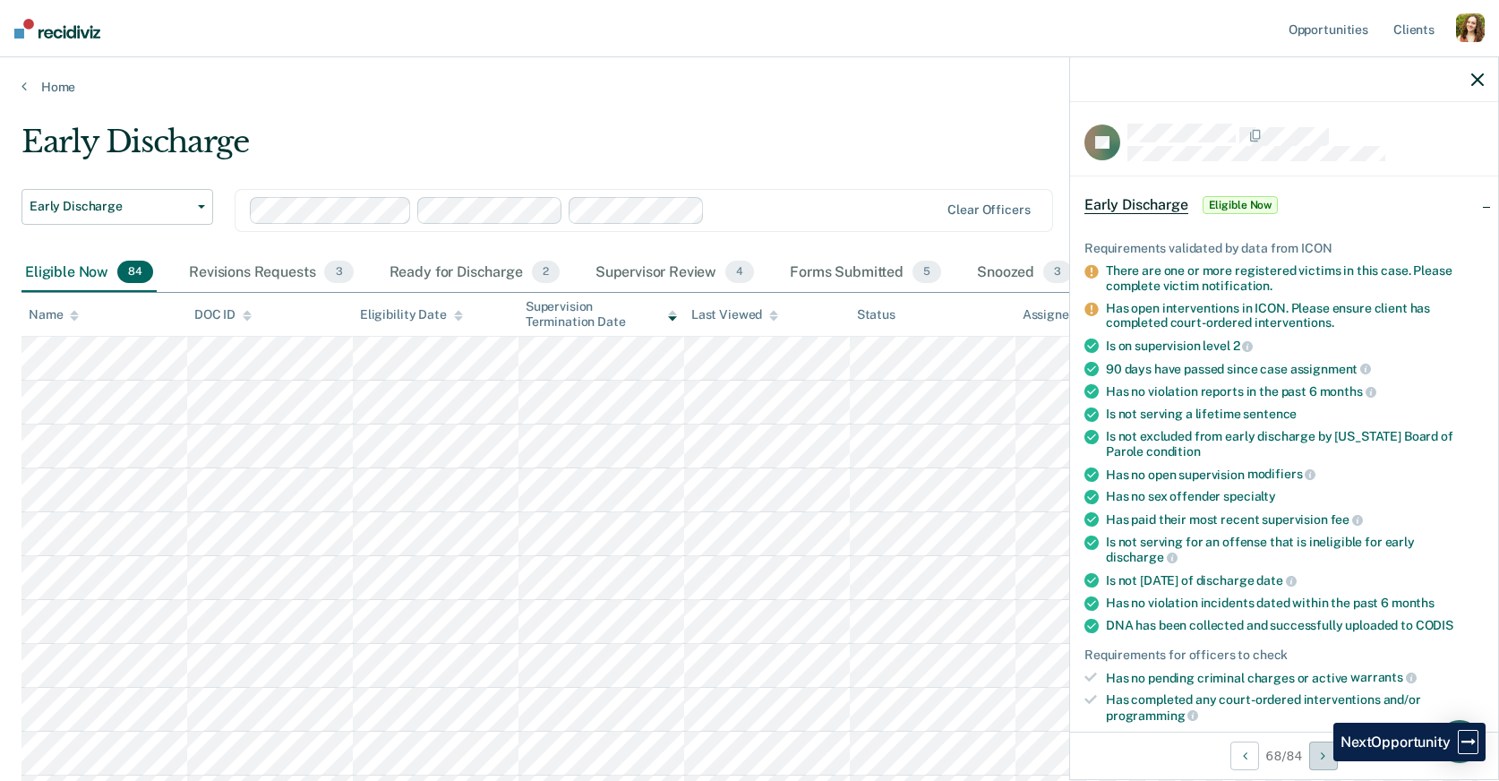
click at [1320, 761] on button "Next Opportunity" at bounding box center [1323, 755] width 29 height 29
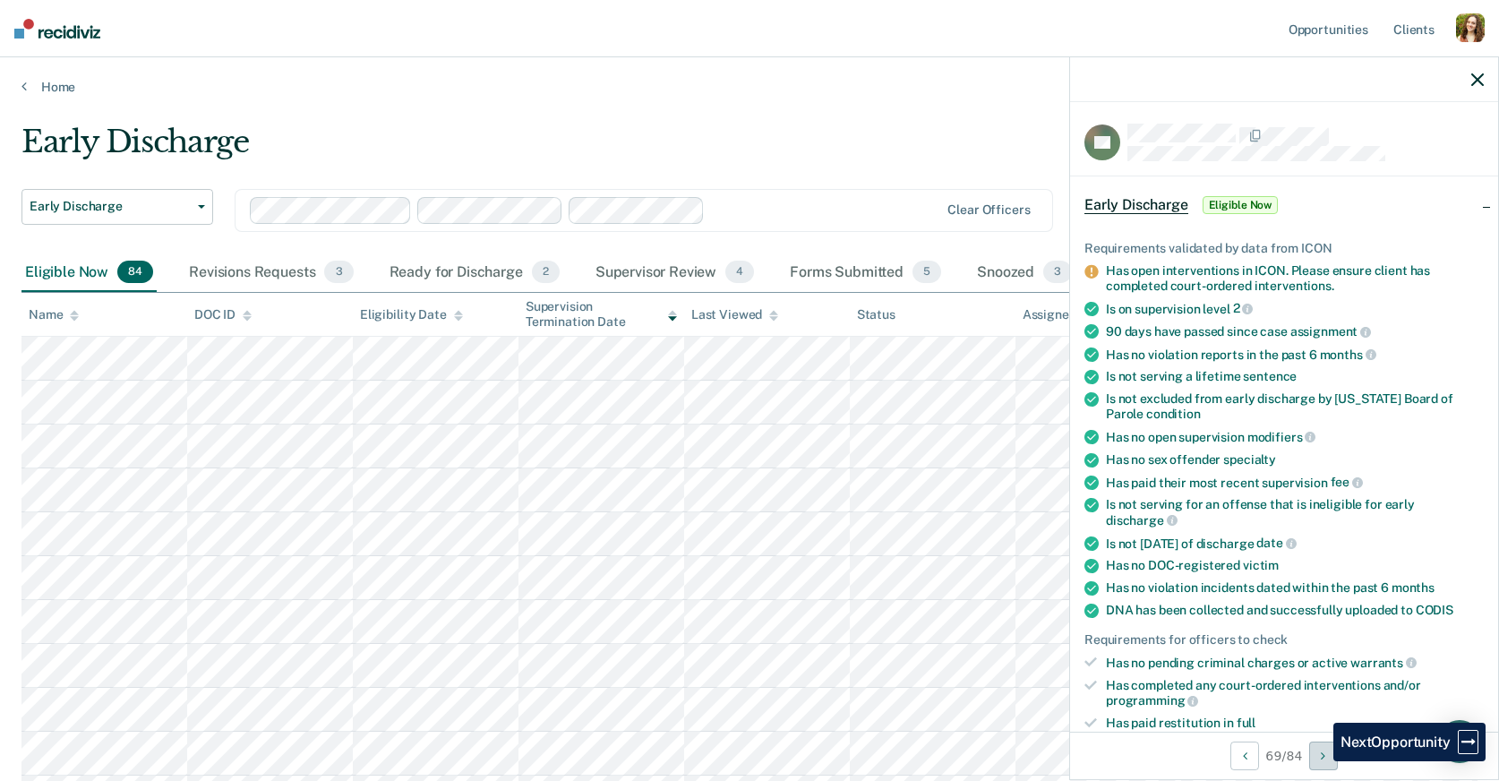
click at [1320, 761] on button "Next Opportunity" at bounding box center [1323, 755] width 29 height 29
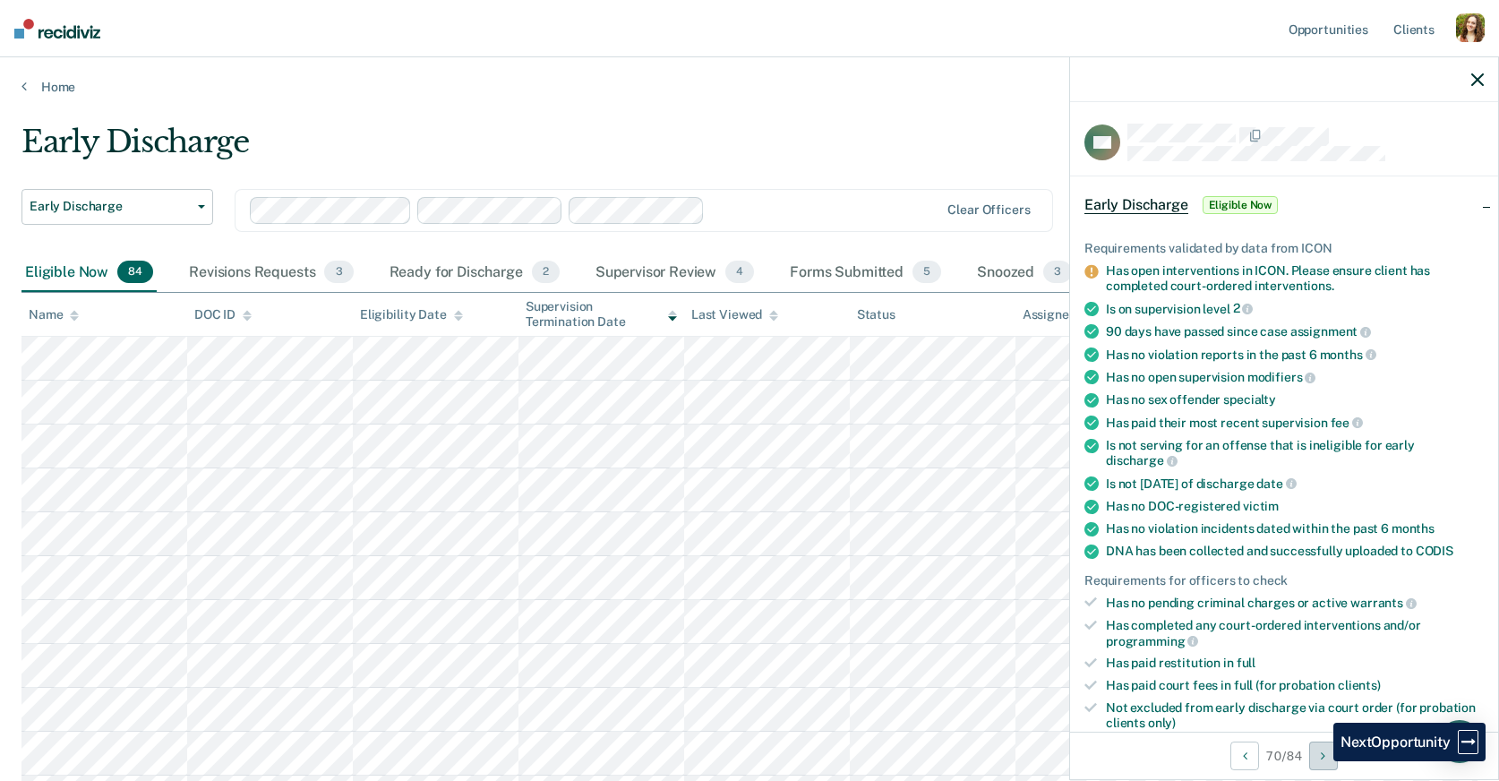
click at [1320, 761] on button "Next Opportunity" at bounding box center [1323, 755] width 29 height 29
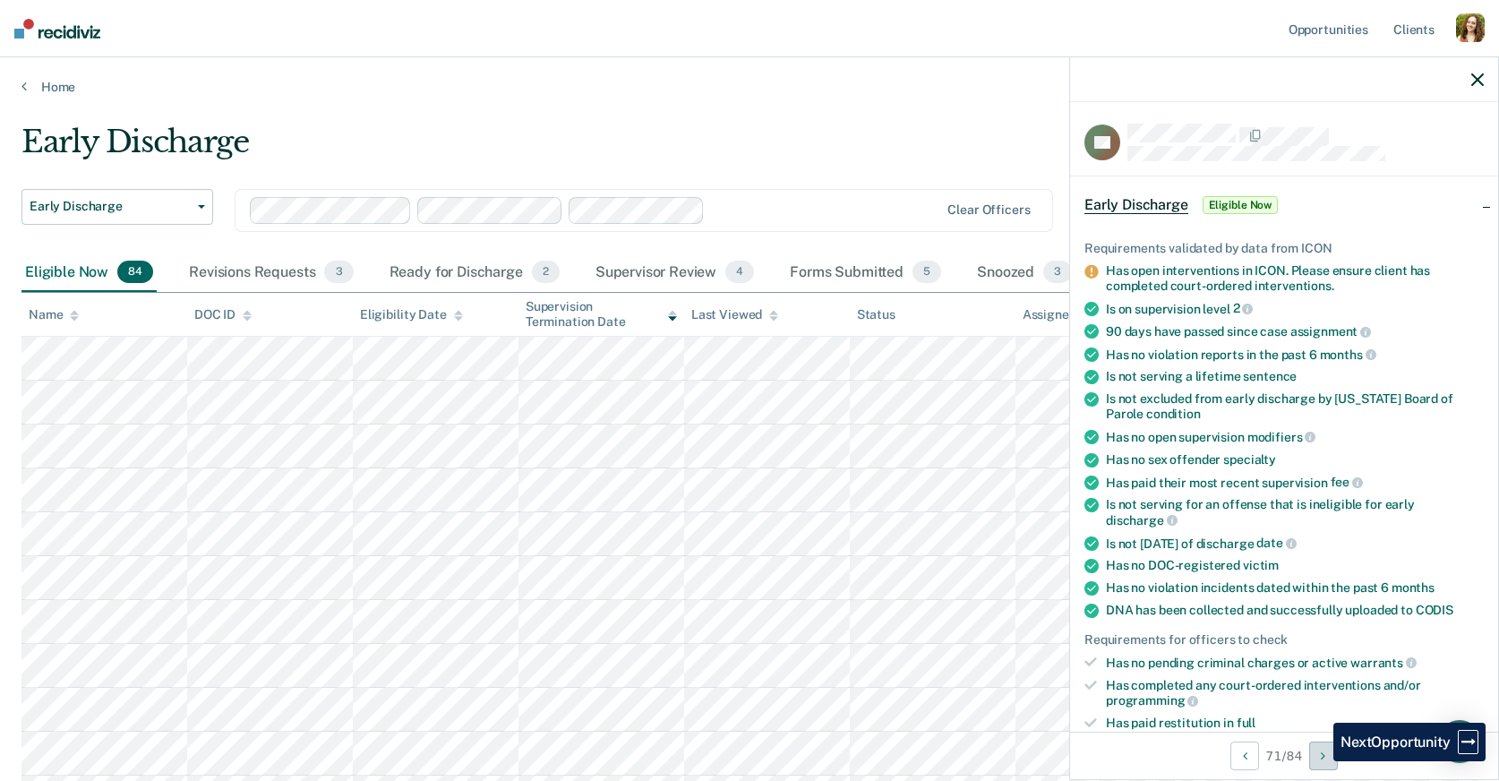
click at [1320, 761] on button "Next Opportunity" at bounding box center [1323, 755] width 29 height 29
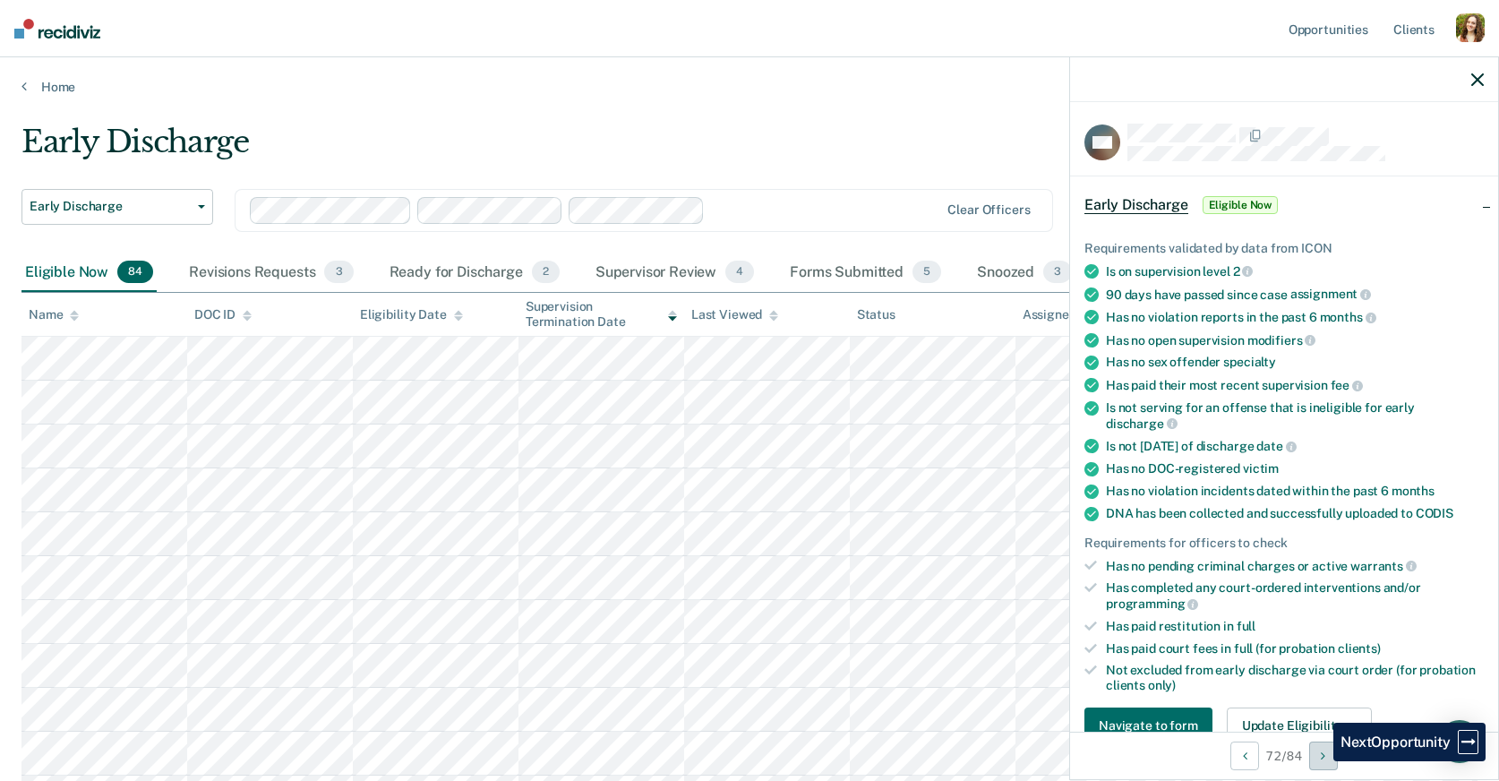
click at [1320, 761] on button "Next Opportunity" at bounding box center [1323, 755] width 29 height 29
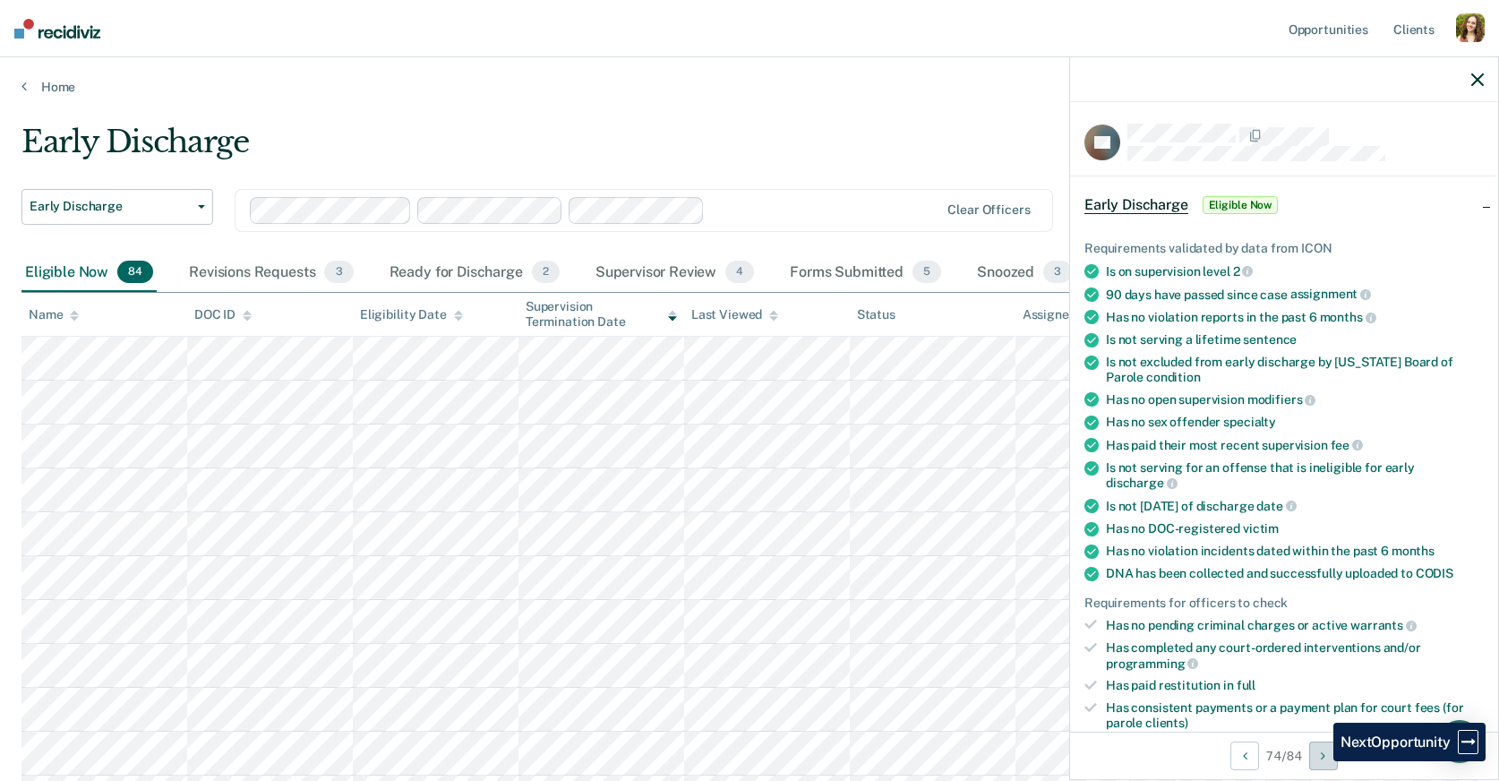
click at [1320, 761] on button "Next Opportunity" at bounding box center [1323, 755] width 29 height 29
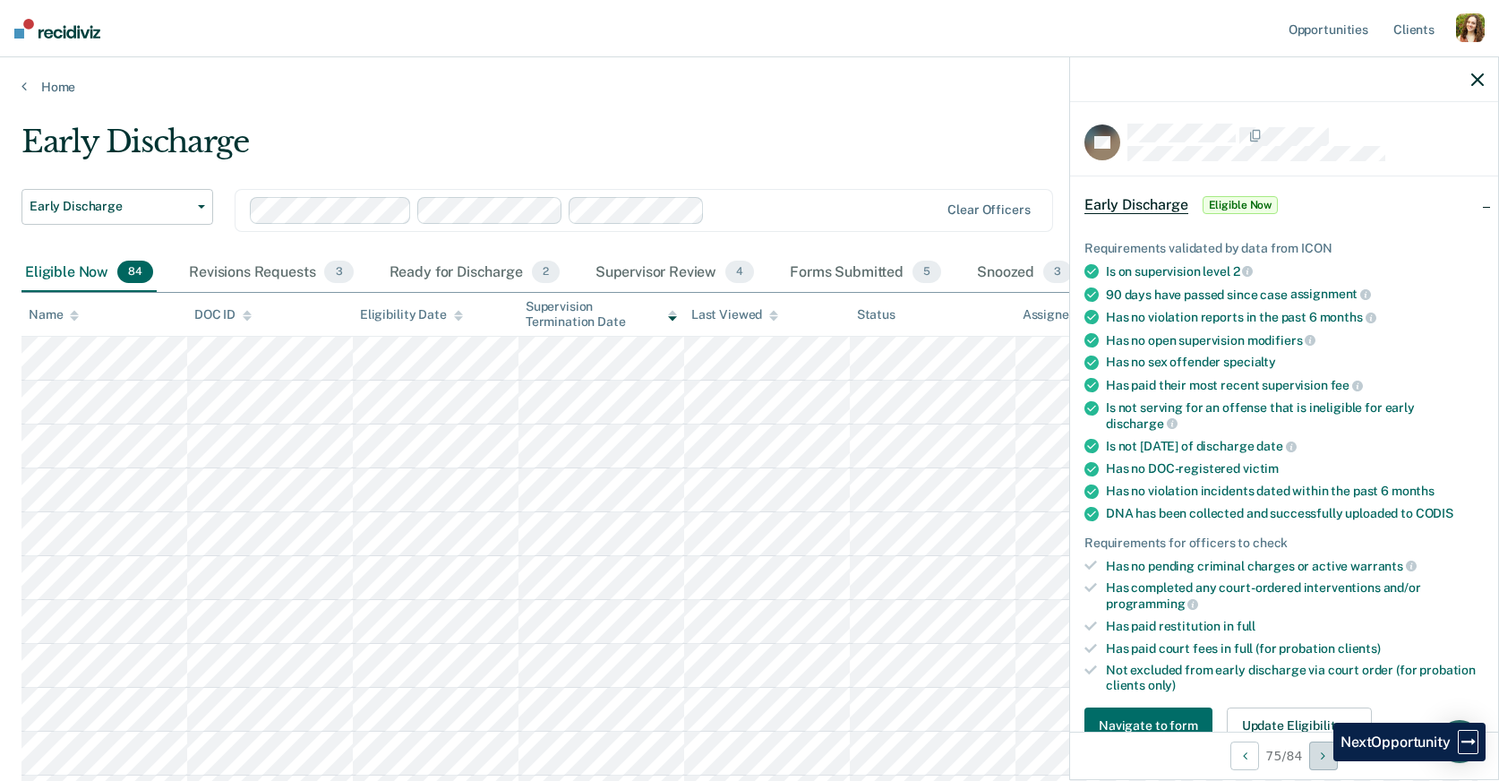
click at [1320, 761] on button "Next Opportunity" at bounding box center [1323, 755] width 29 height 29
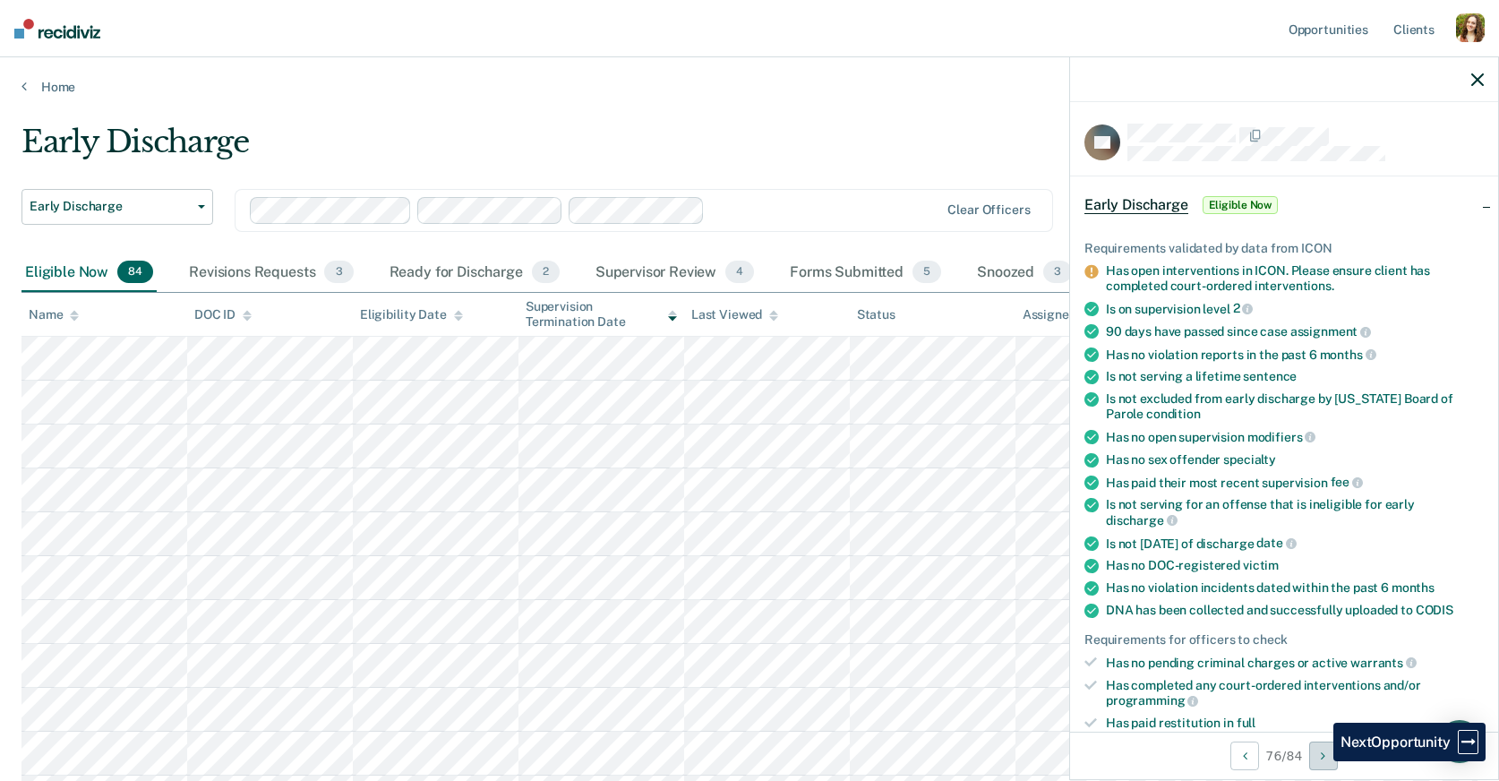
click at [1320, 761] on button "Next Opportunity" at bounding box center [1323, 755] width 29 height 29
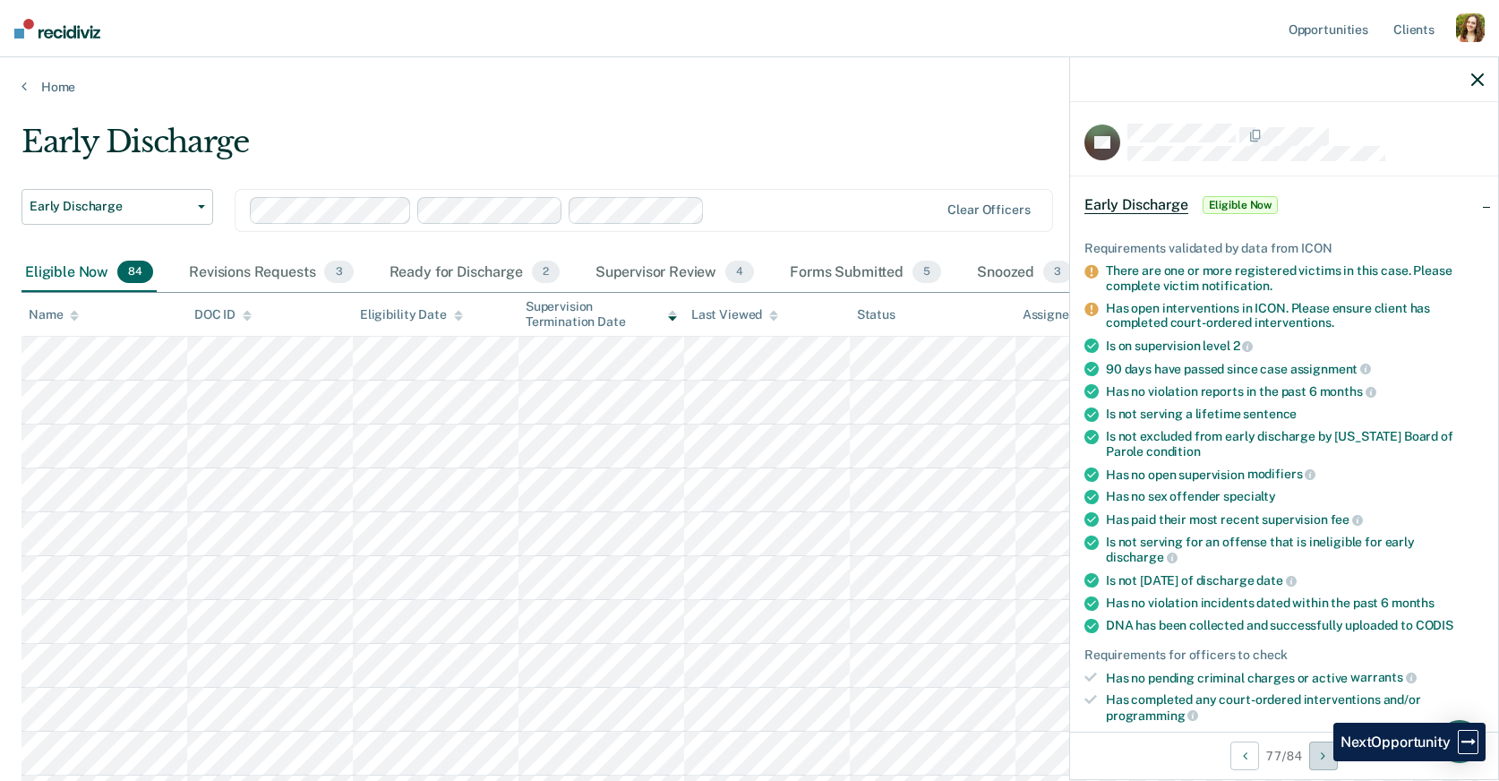
click at [1320, 761] on button "Next Opportunity" at bounding box center [1323, 755] width 29 height 29
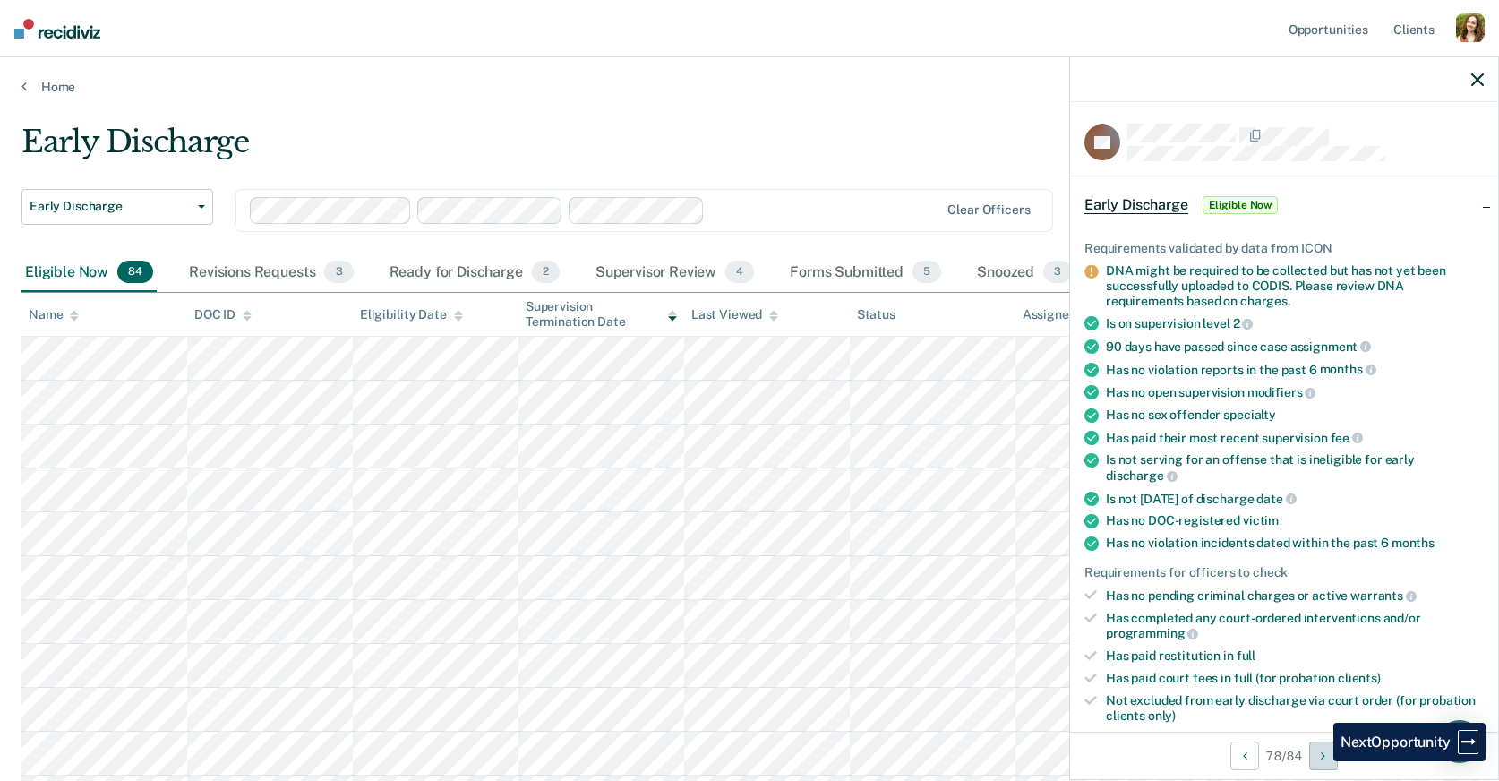
click at [1320, 761] on button "Next Opportunity" at bounding box center [1323, 755] width 29 height 29
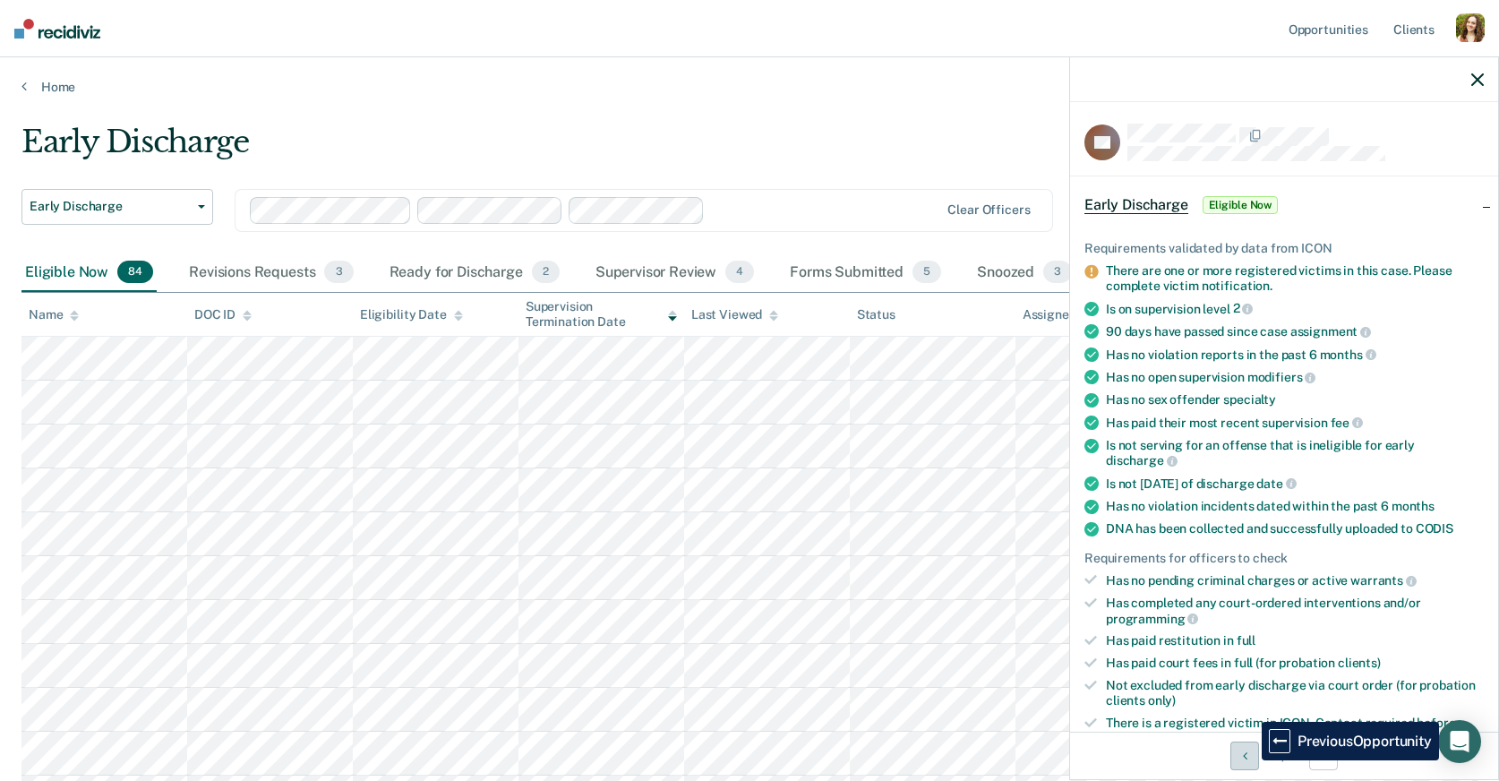
click at [1248, 760] on button "Previous Opportunity" at bounding box center [1244, 755] width 29 height 29
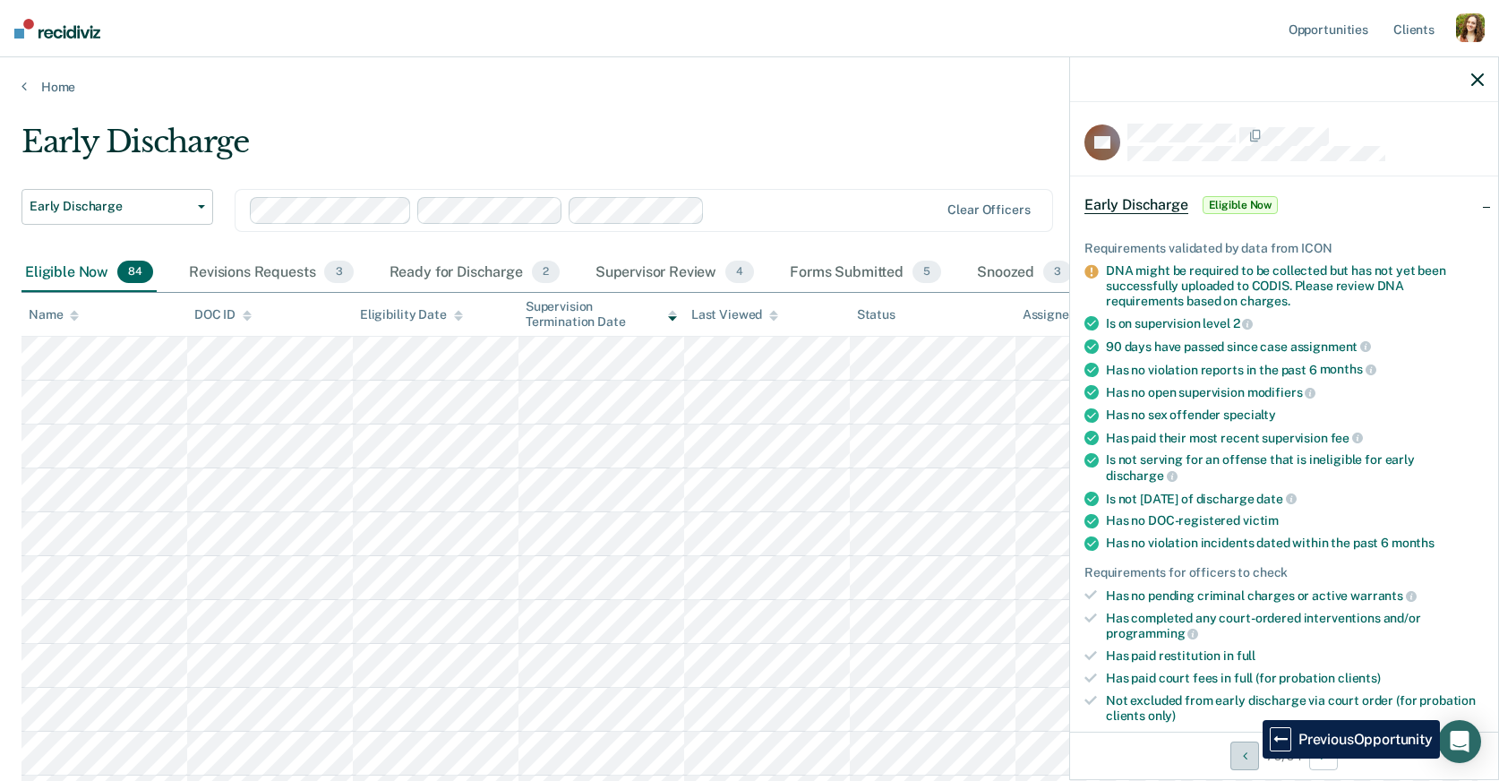
click at [1249, 758] on button "Previous Opportunity" at bounding box center [1244, 755] width 29 height 29
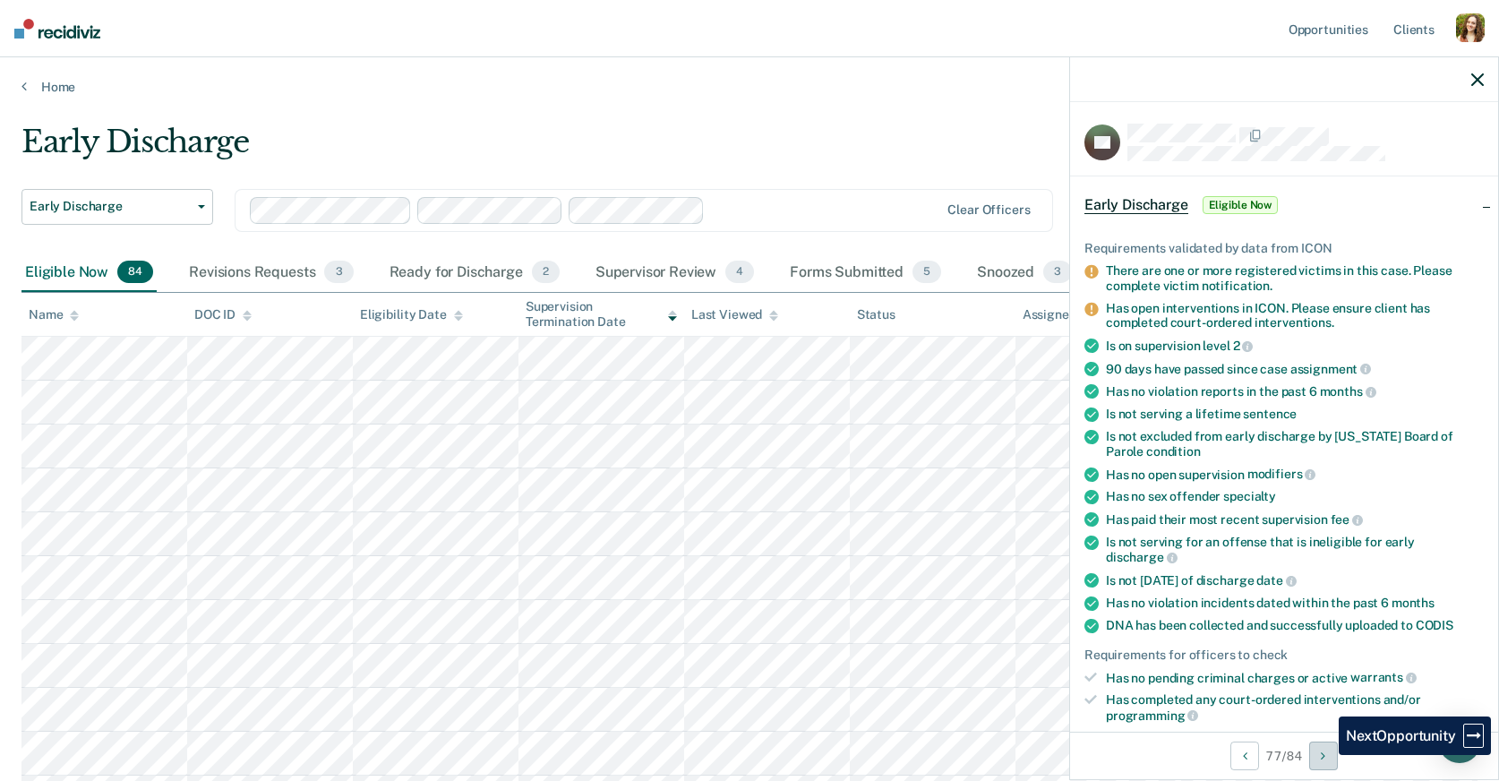
click at [1325, 755] on icon "Next Opportunity" at bounding box center [1323, 755] width 4 height 13
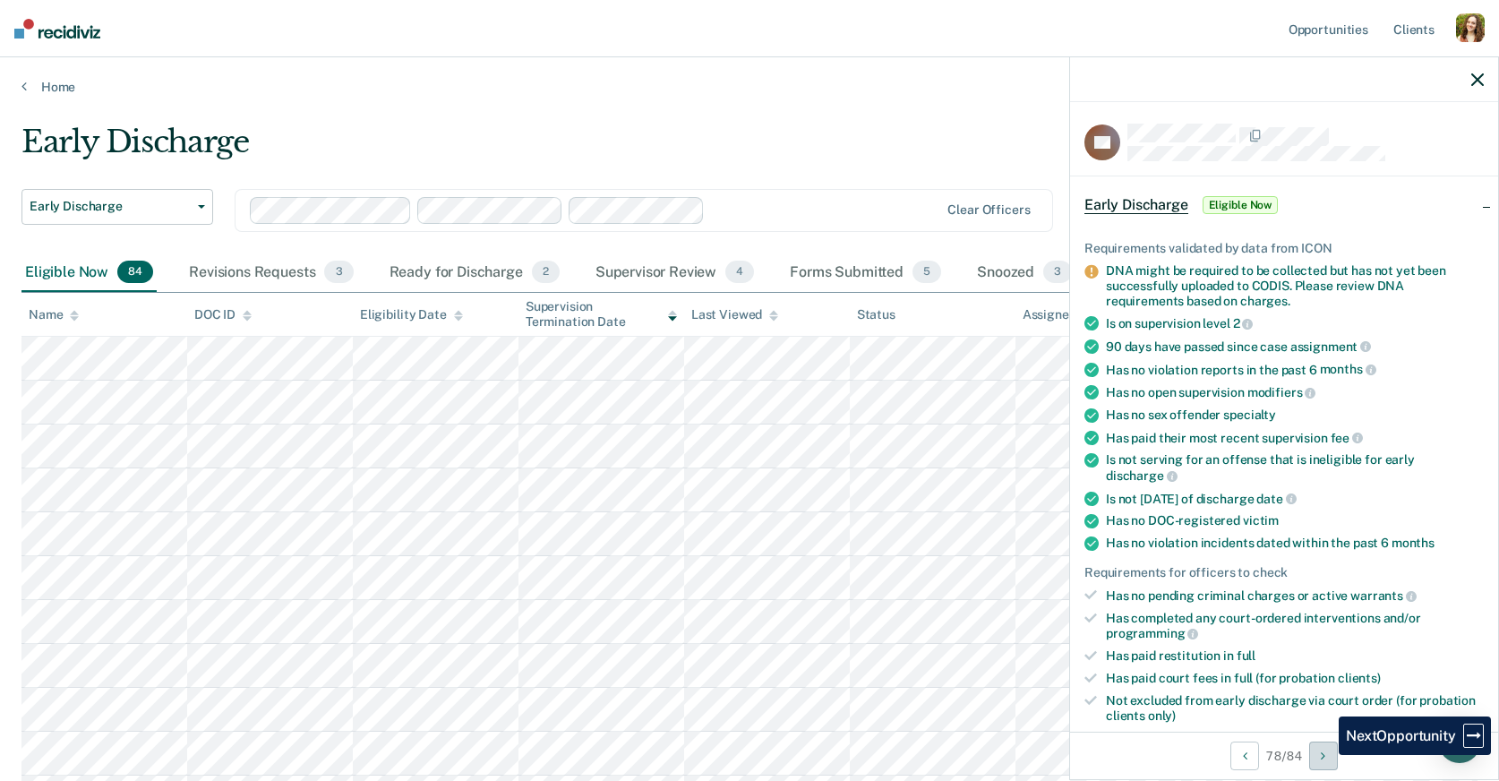
click at [1325, 755] on icon "Next Opportunity" at bounding box center [1323, 755] width 4 height 13
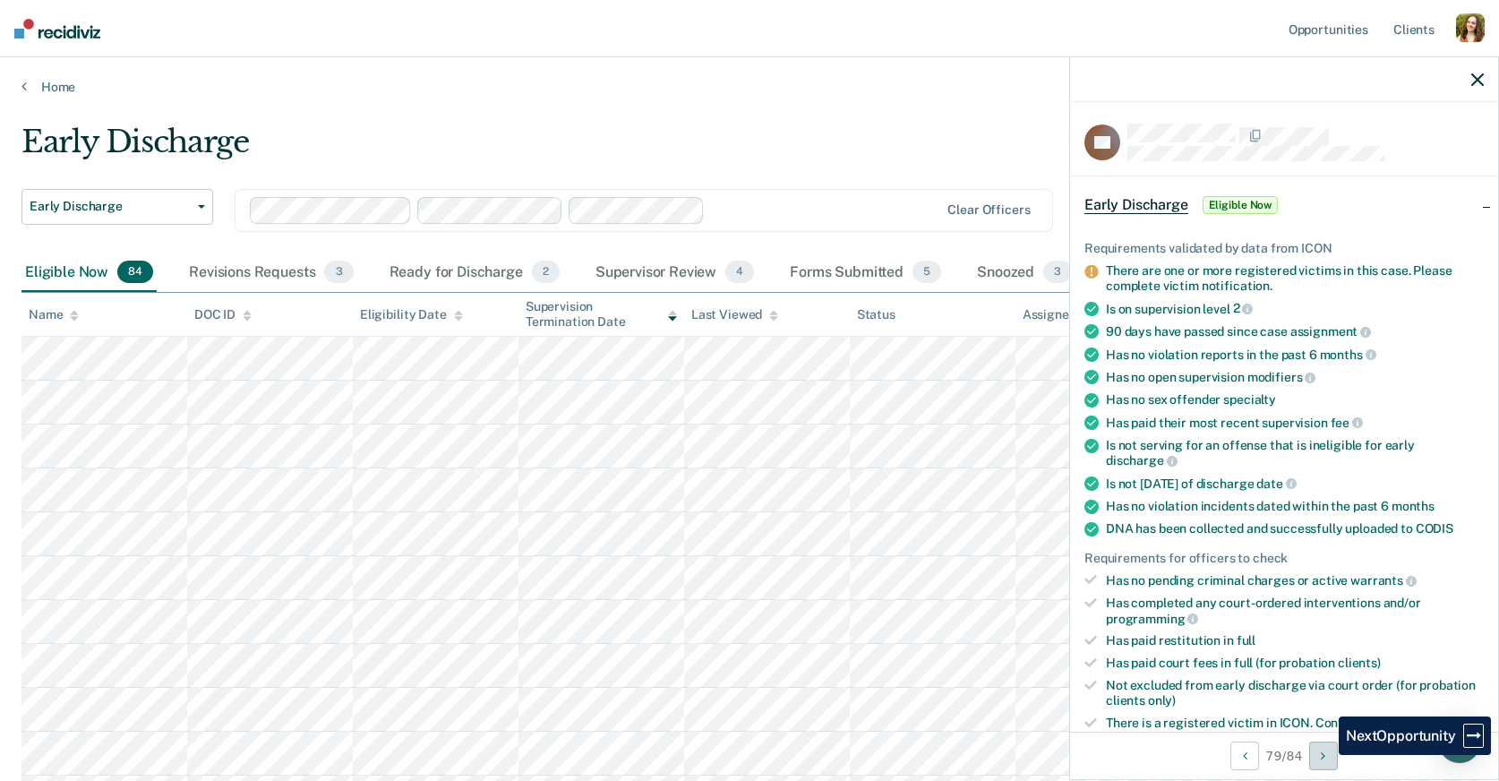
click at [1325, 755] on icon "Next Opportunity" at bounding box center [1323, 755] width 4 height 13
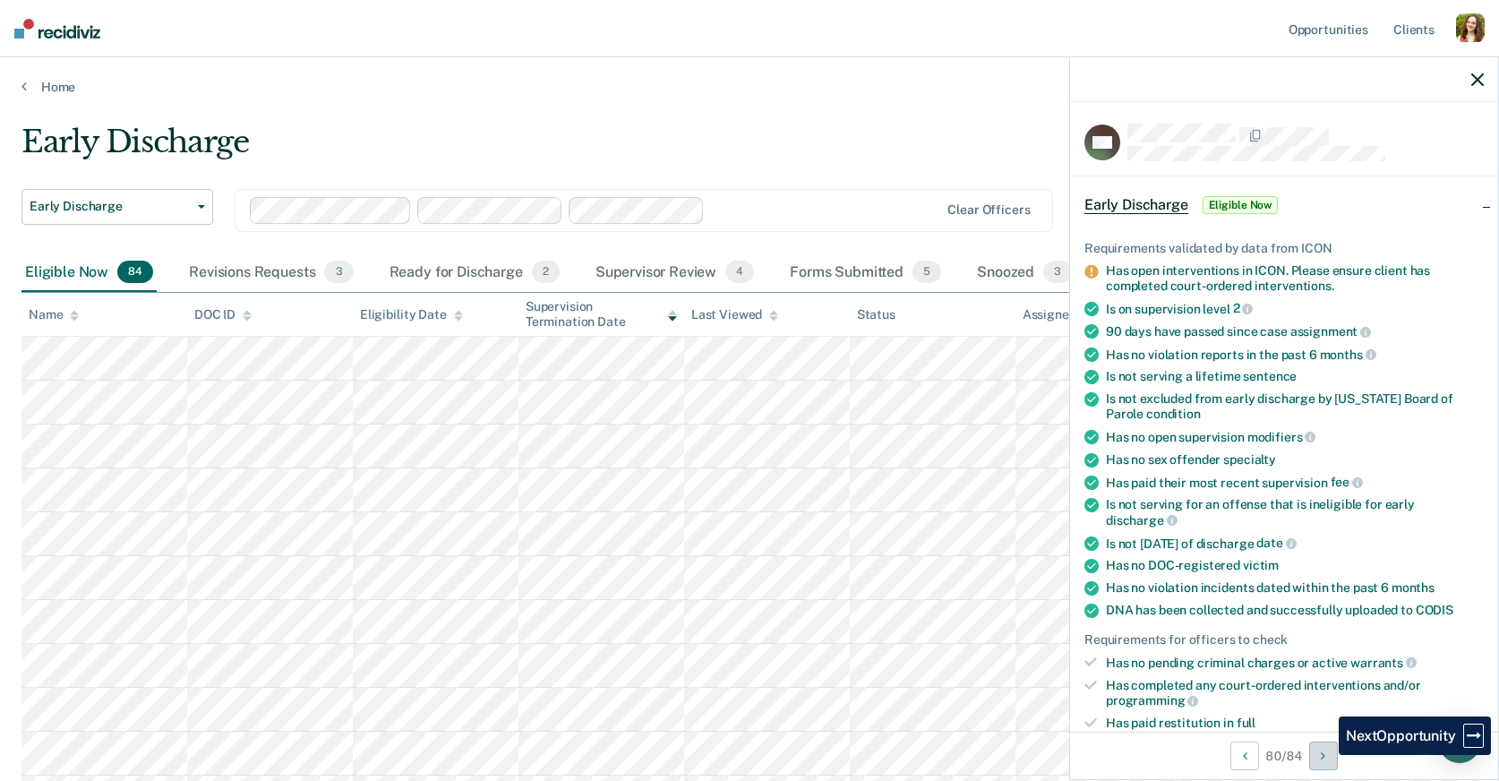
click at [1325, 755] on icon "Next Opportunity" at bounding box center [1323, 755] width 4 height 13
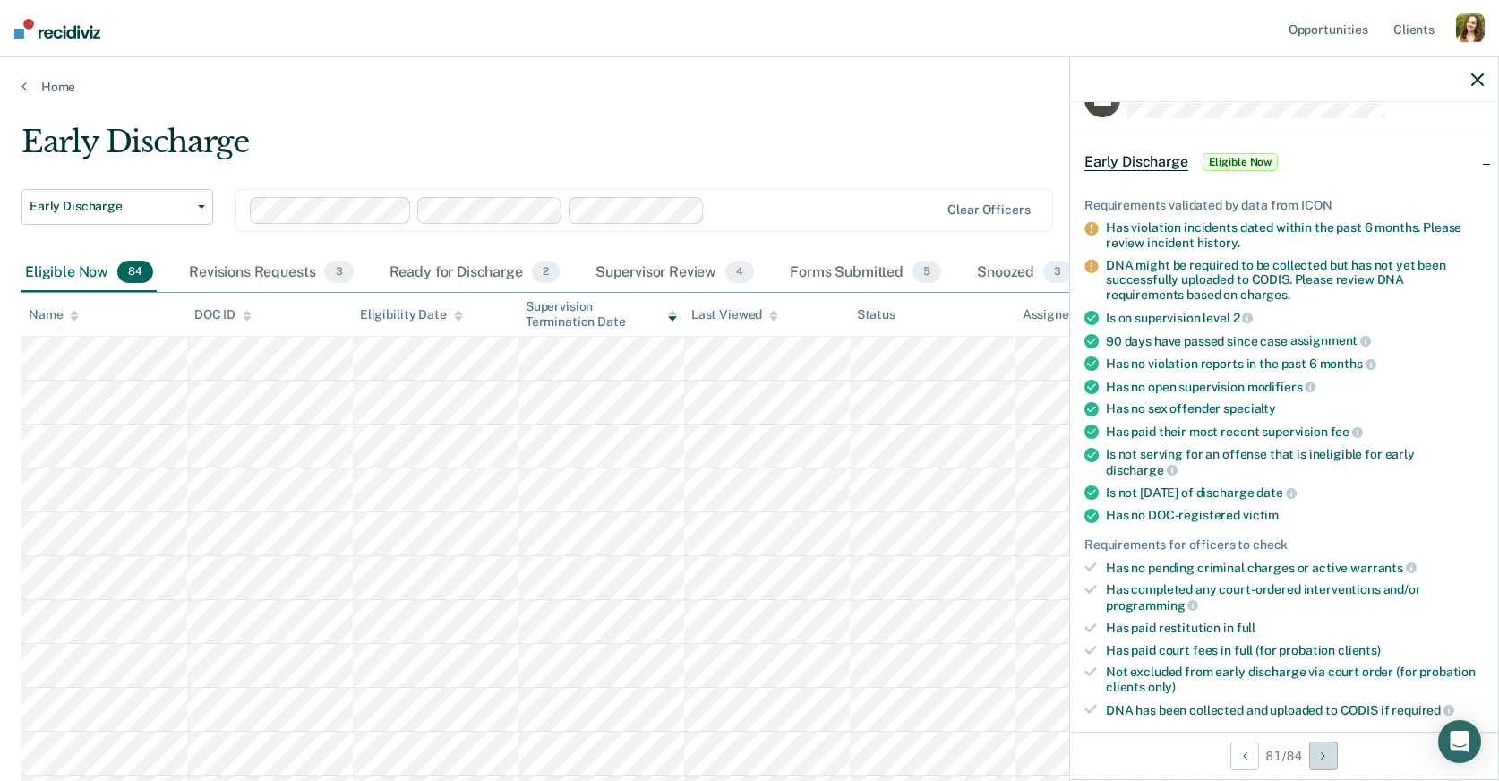
scroll to position [62, 0]
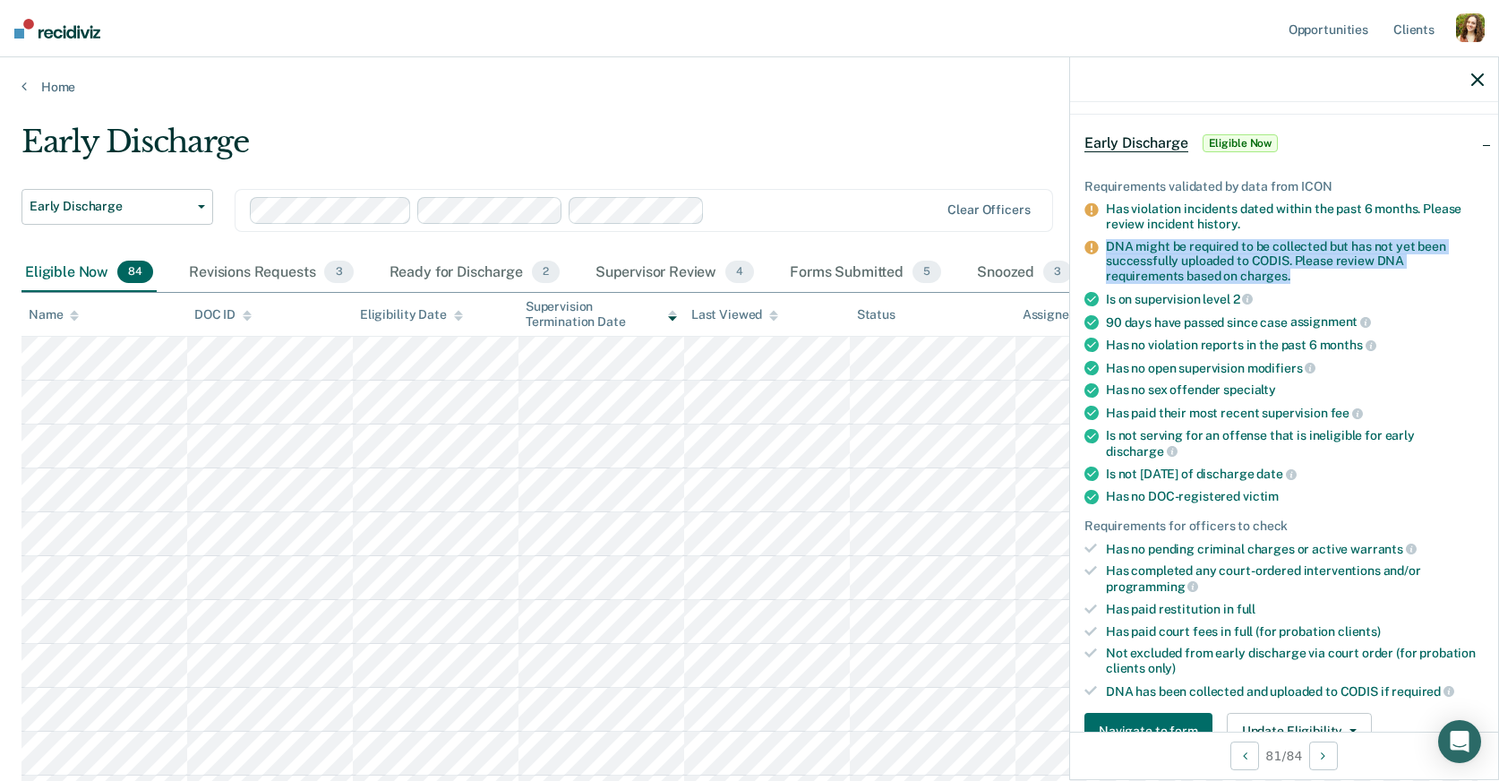
drag, startPoint x: 1310, startPoint y: 270, endPoint x: 1100, endPoint y: 250, distance: 211.4
click at [1100, 250] on li "DNA might be required to be collected but has not yet been successfully uploade…" at bounding box center [1283, 261] width 399 height 45
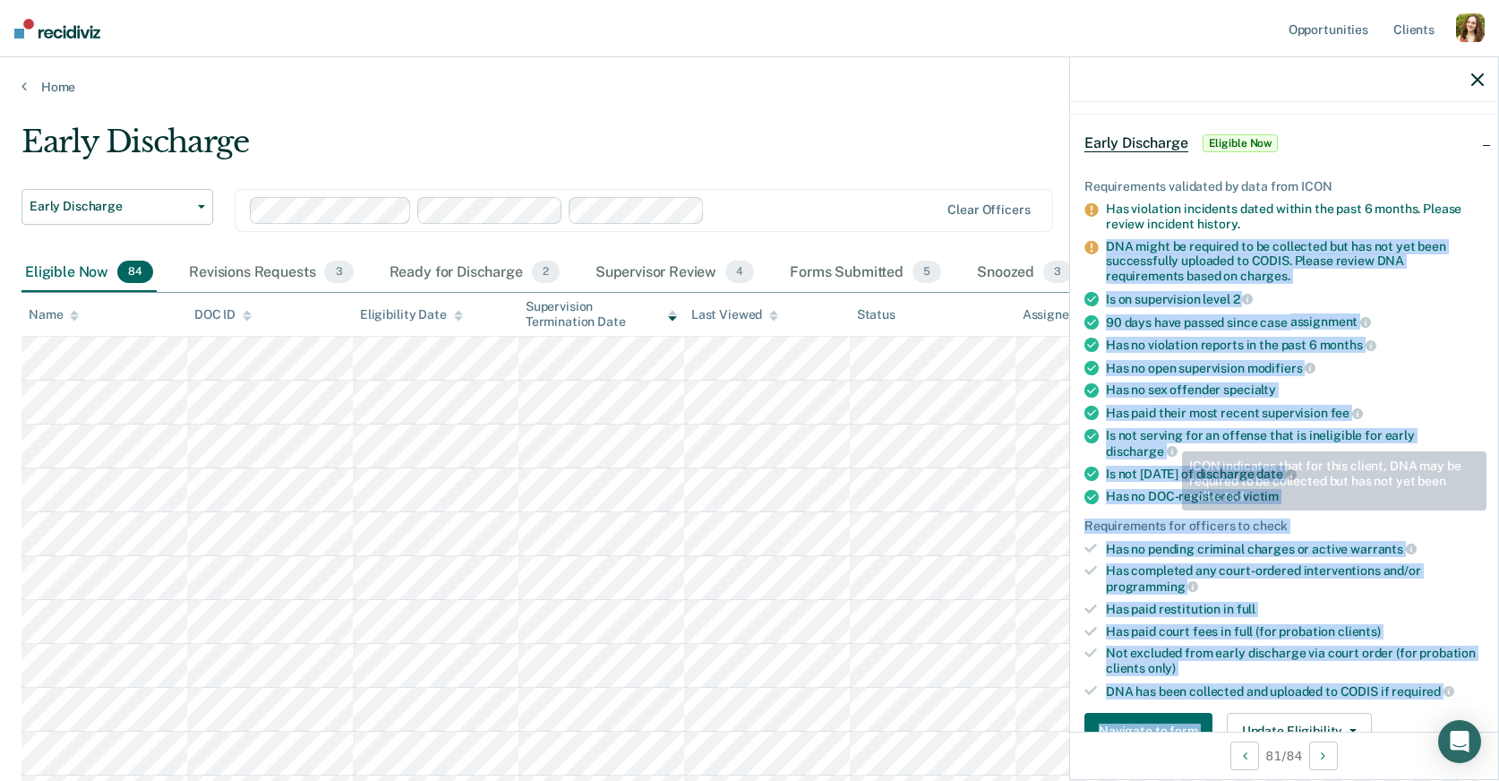
drag, startPoint x: 1430, startPoint y: 668, endPoint x: 1475, endPoint y: 677, distance: 45.7
click at [1475, 677] on div "Requirements validated by data from ICON Has violation incidents dated within t…" at bounding box center [1284, 456] width 428 height 612
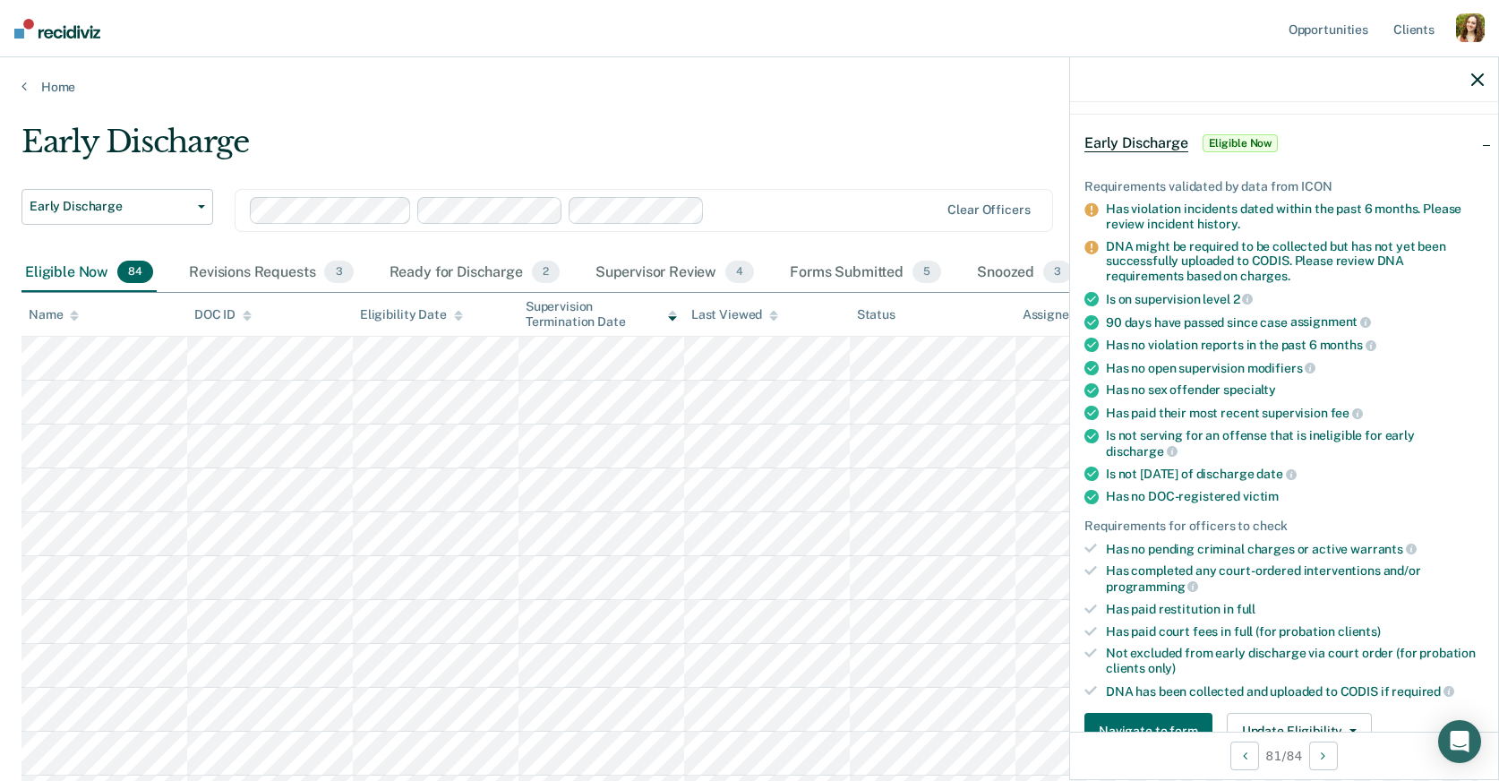
click at [1331, 657] on ul "Requirements validated by data from ICON Has violation incidents dated within t…" at bounding box center [1283, 438] width 399 height 519
drag, startPoint x: 1466, startPoint y: 670, endPoint x: 1128, endPoint y: 656, distance: 337.8
click at [1128, 656] on ul "Requirements validated by data from ICON Has violation incidents dated within t…" at bounding box center [1283, 438] width 399 height 519
